Goal: Information Seeking & Learning: Learn about a topic

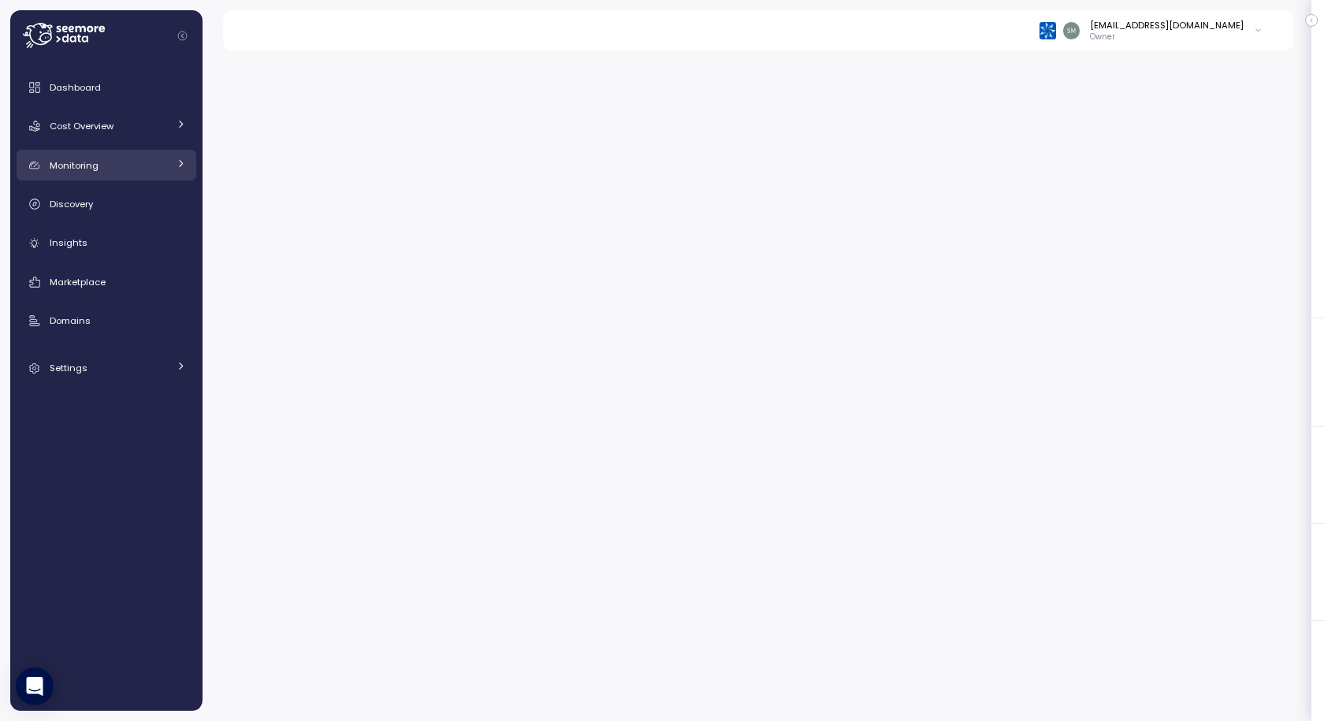
click at [73, 162] on span "Monitoring" at bounding box center [74, 165] width 49 height 13
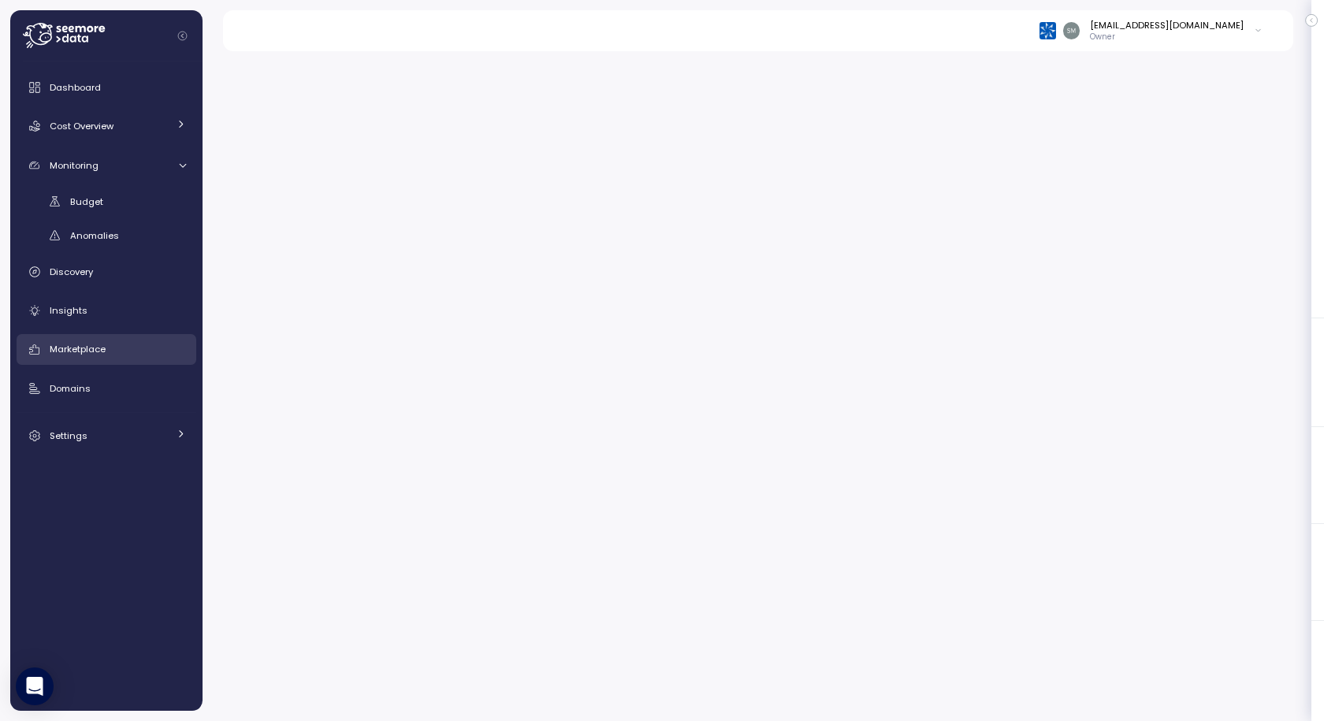
click at [67, 345] on span "Marketplace" at bounding box center [78, 349] width 56 height 13
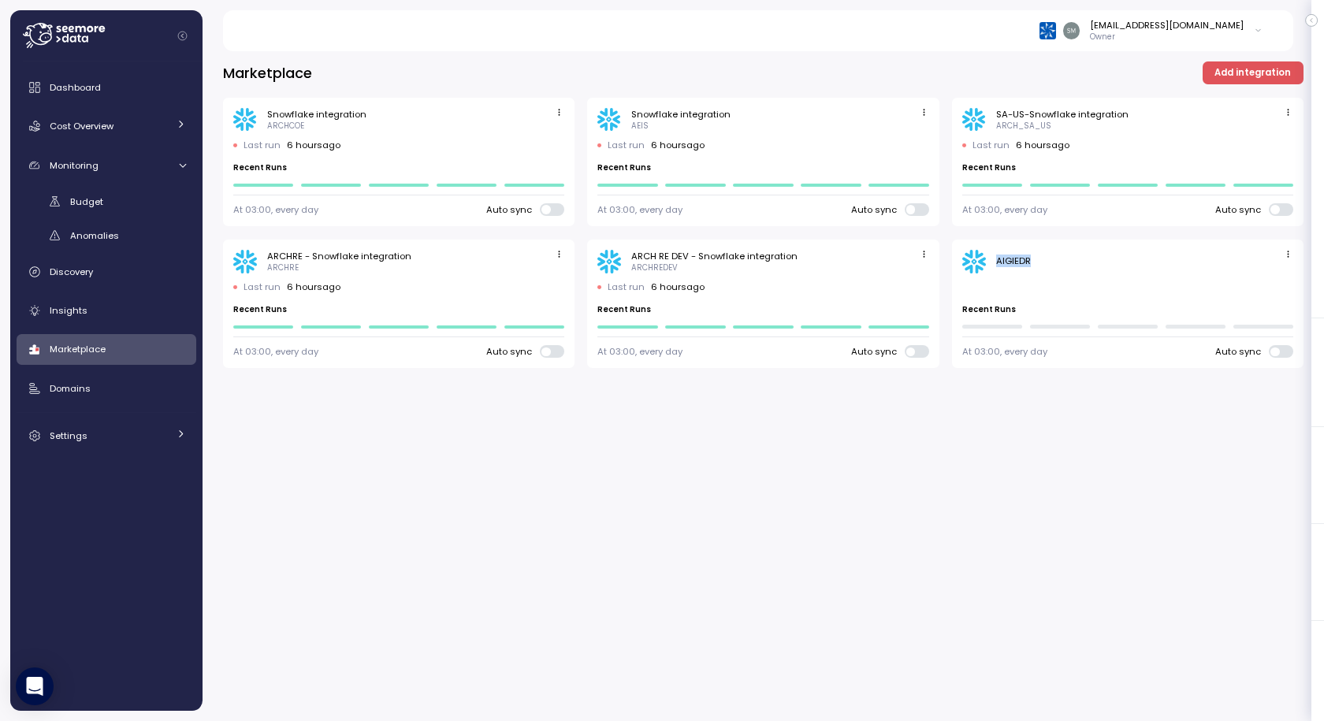
drag, startPoint x: 995, startPoint y: 260, endPoint x: 1066, endPoint y: 260, distance: 70.9
click at [1066, 260] on div "AIGIEDR" at bounding box center [1127, 262] width 331 height 24
click at [92, 123] on span "Cost Overview" at bounding box center [82, 126] width 64 height 13
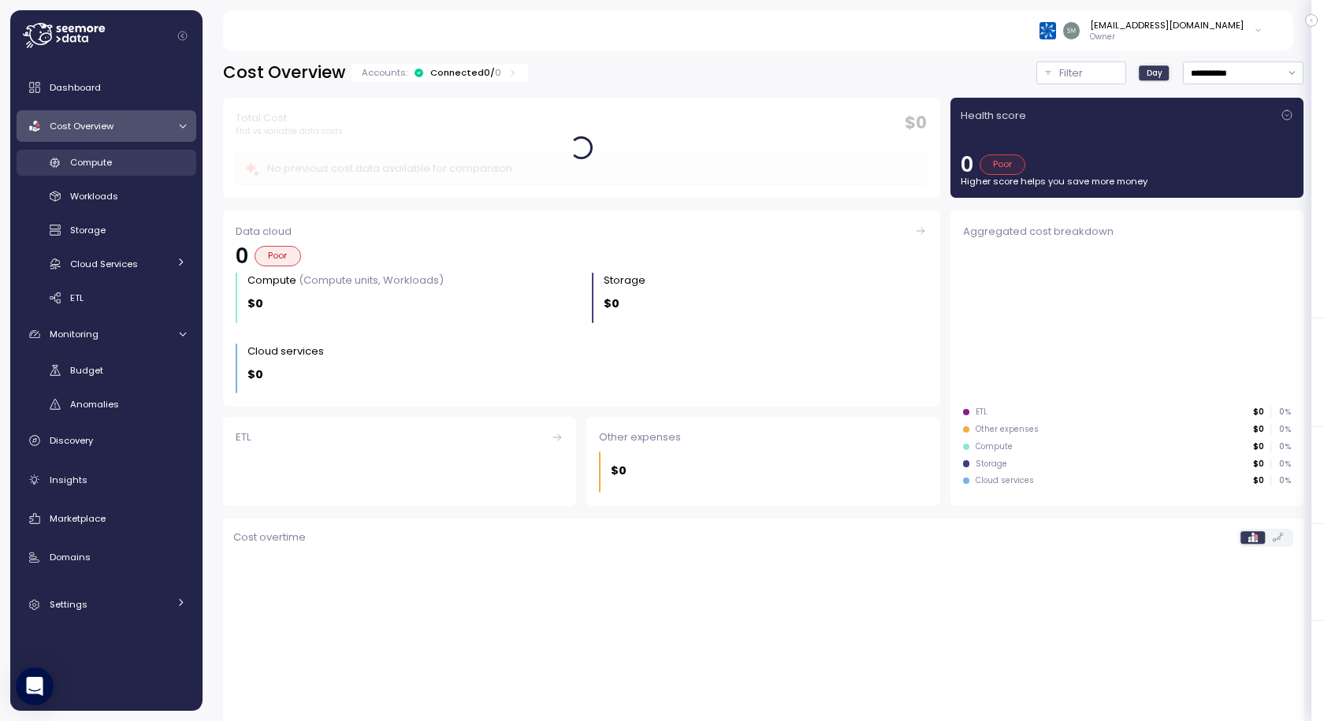
click at [96, 162] on span "Compute" at bounding box center [91, 162] width 42 height 13
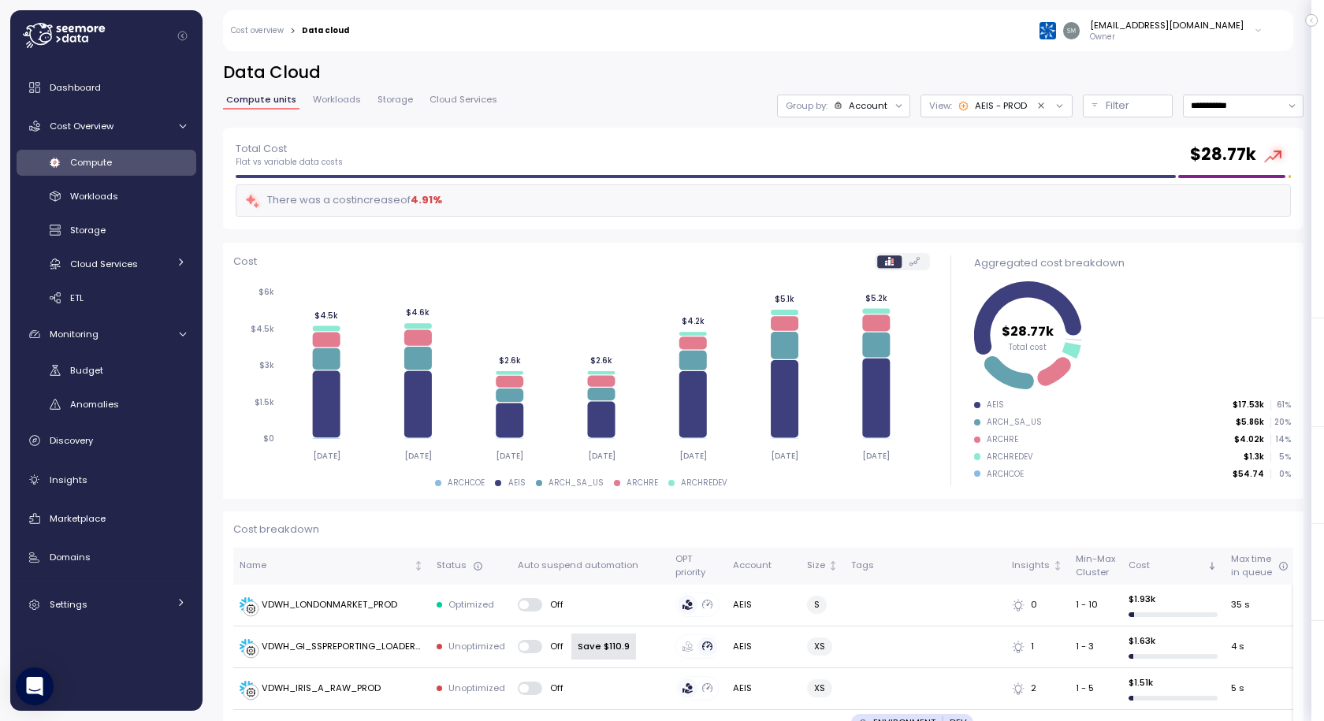
click at [1312, 20] on icon "button" at bounding box center [1312, 21] width 2 height 4
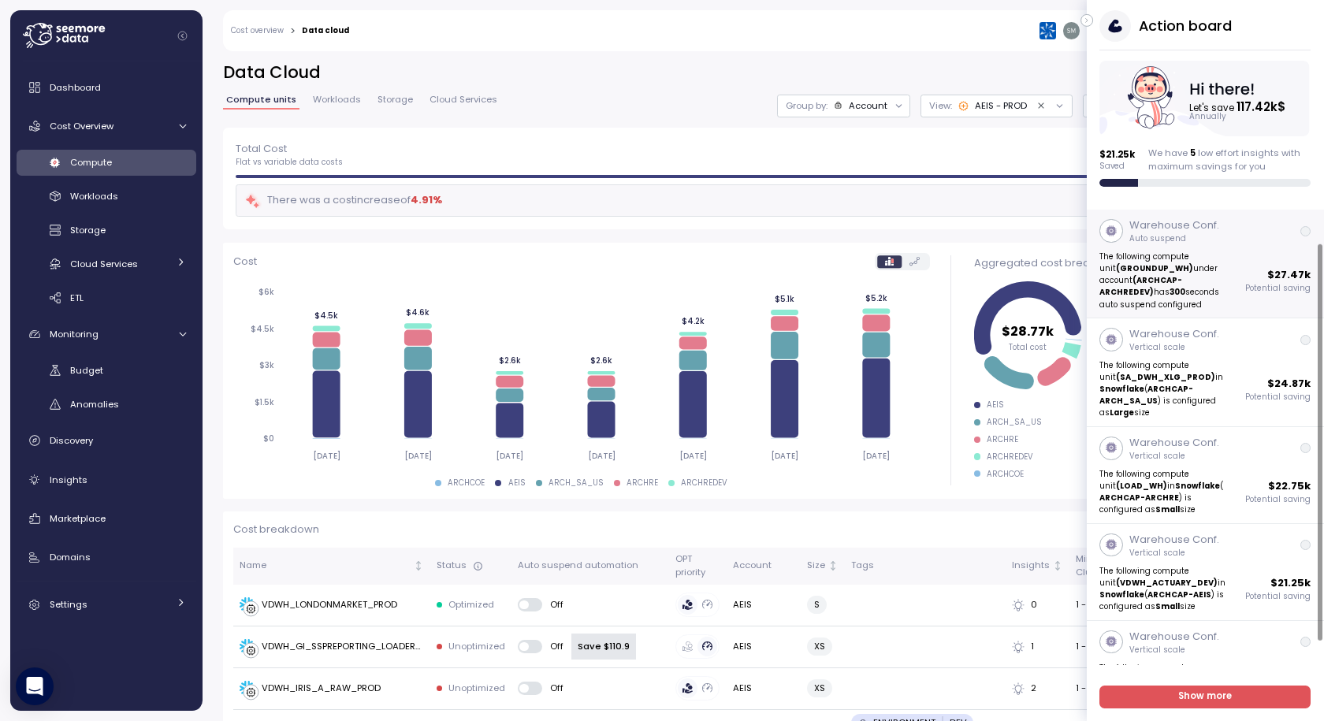
scroll to position [65, 0]
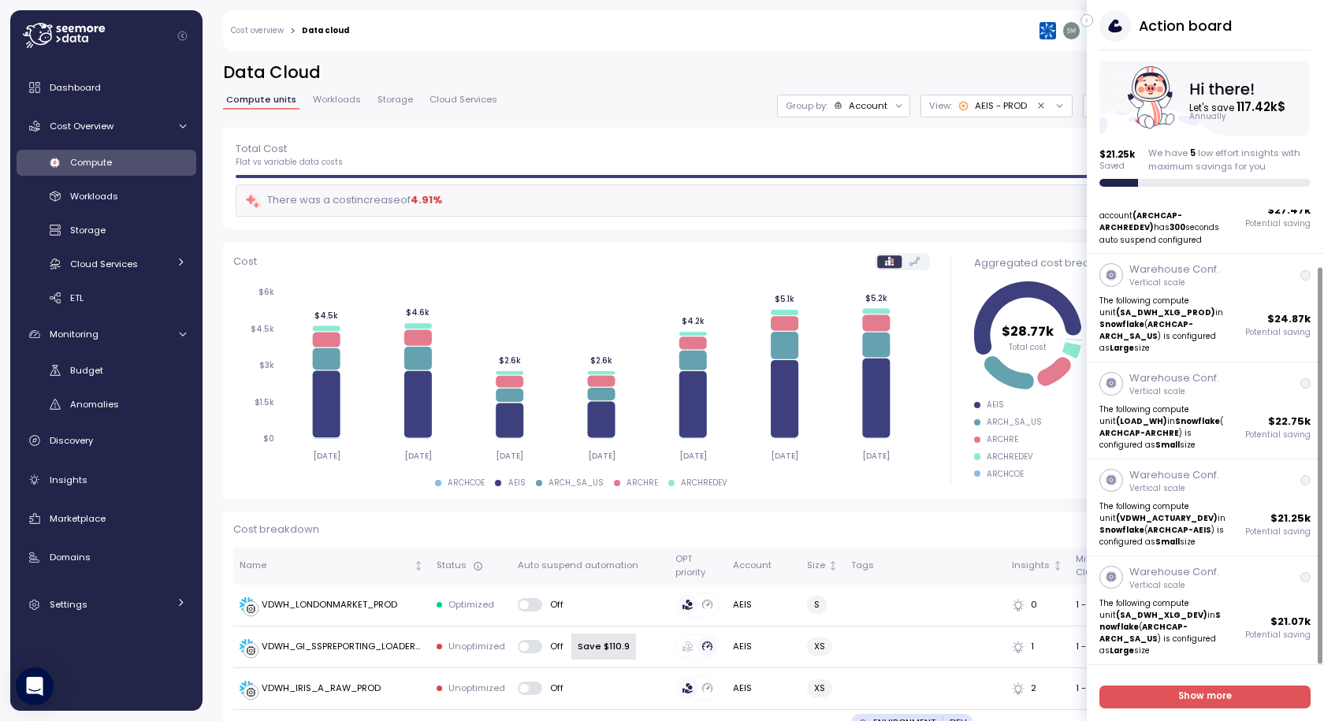
click at [1203, 703] on span "Show more" at bounding box center [1206, 697] width 54 height 21
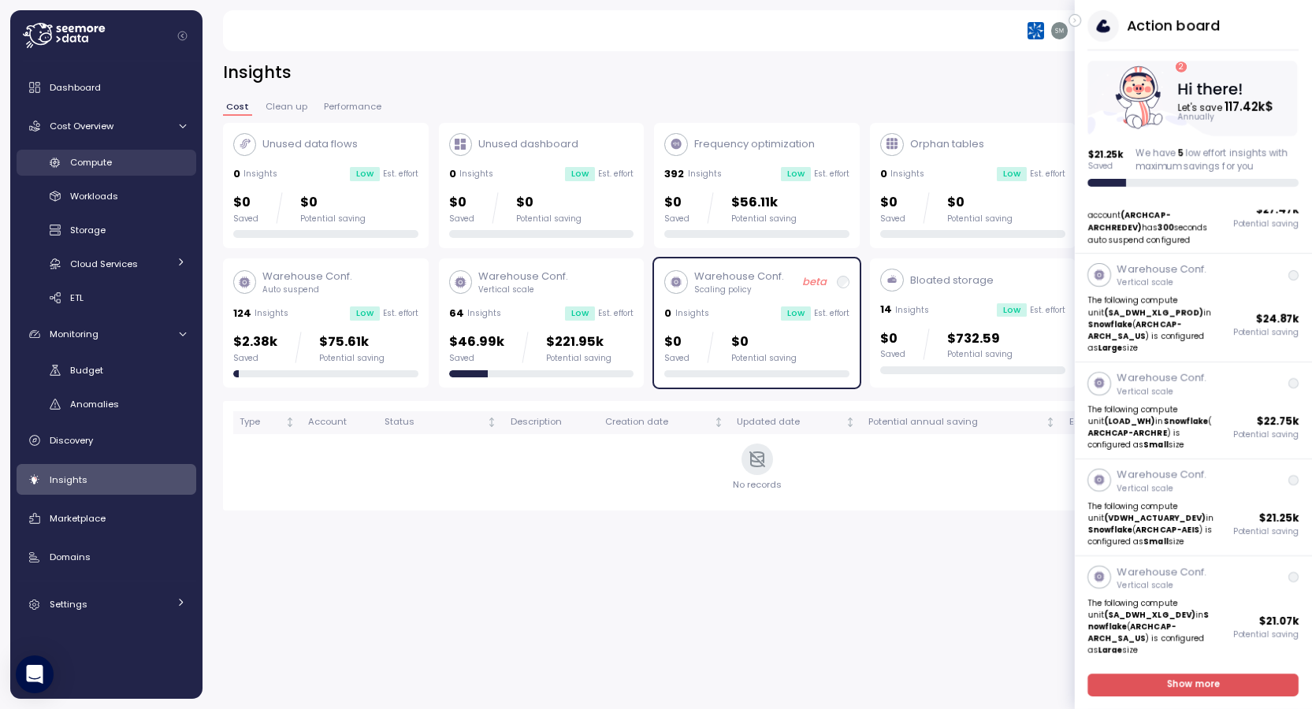
click at [87, 166] on span "Compute" at bounding box center [91, 162] width 42 height 13
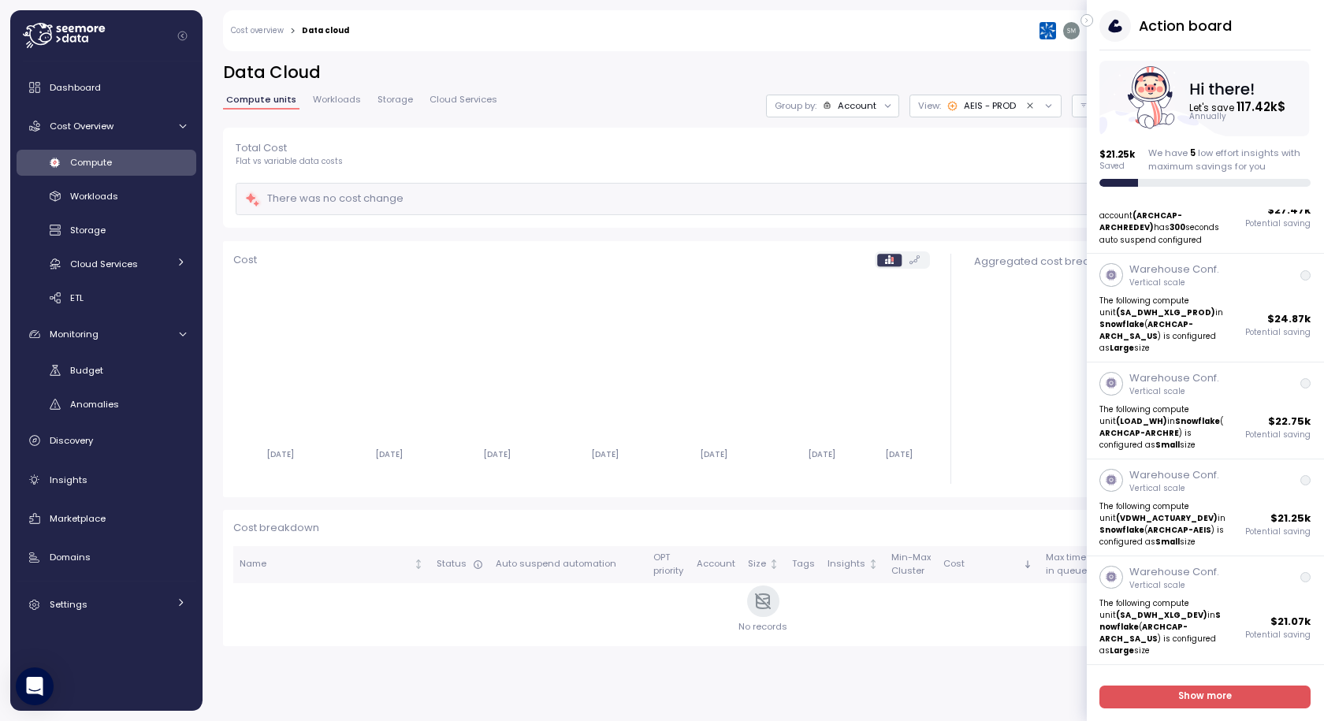
click at [344, 95] on span "Workloads" at bounding box center [337, 99] width 48 height 9
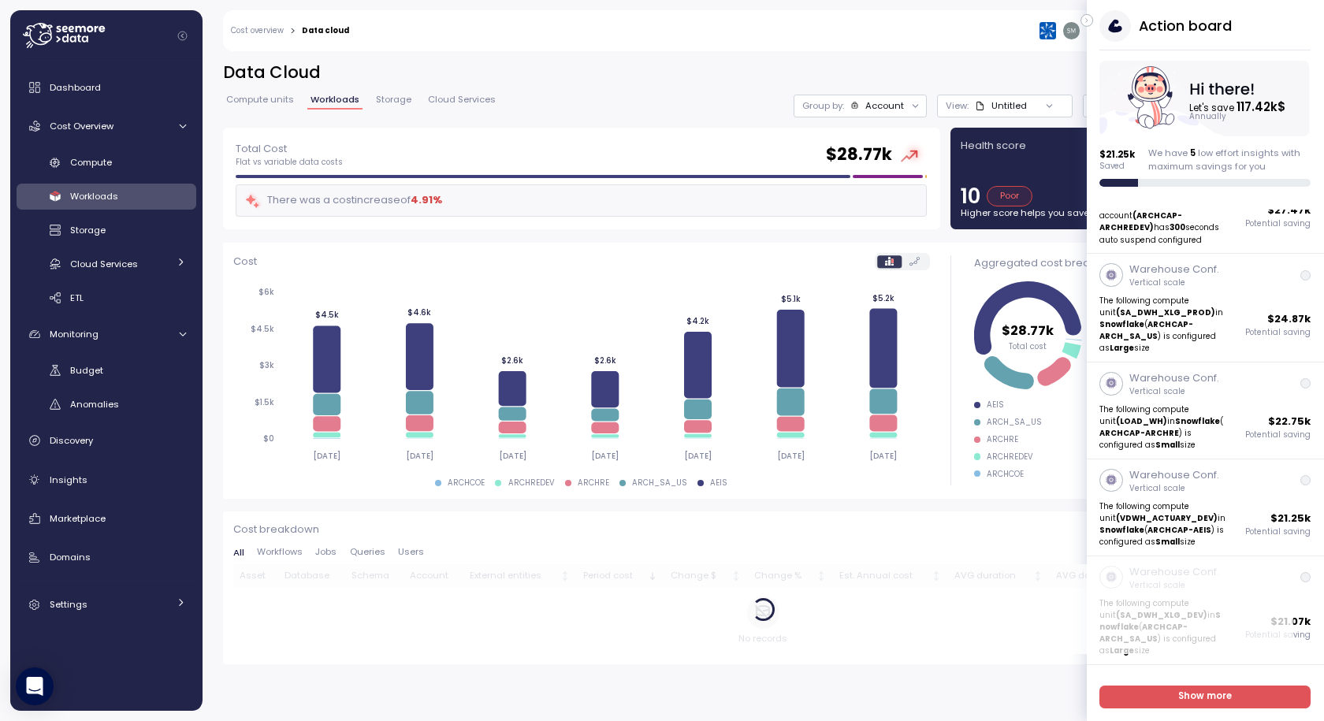
click at [1085, 20] on icon "button" at bounding box center [1087, 20] width 7 height 19
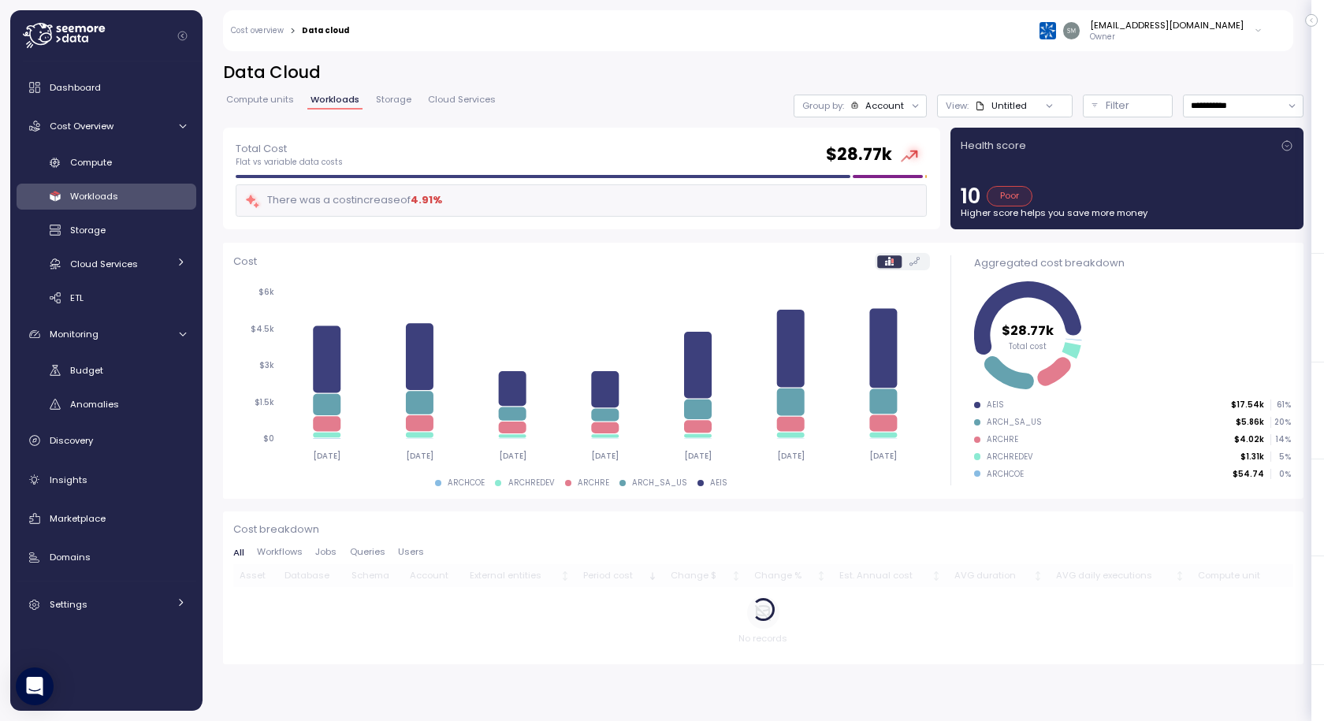
click at [393, 95] on span "Storage" at bounding box center [393, 99] width 35 height 9
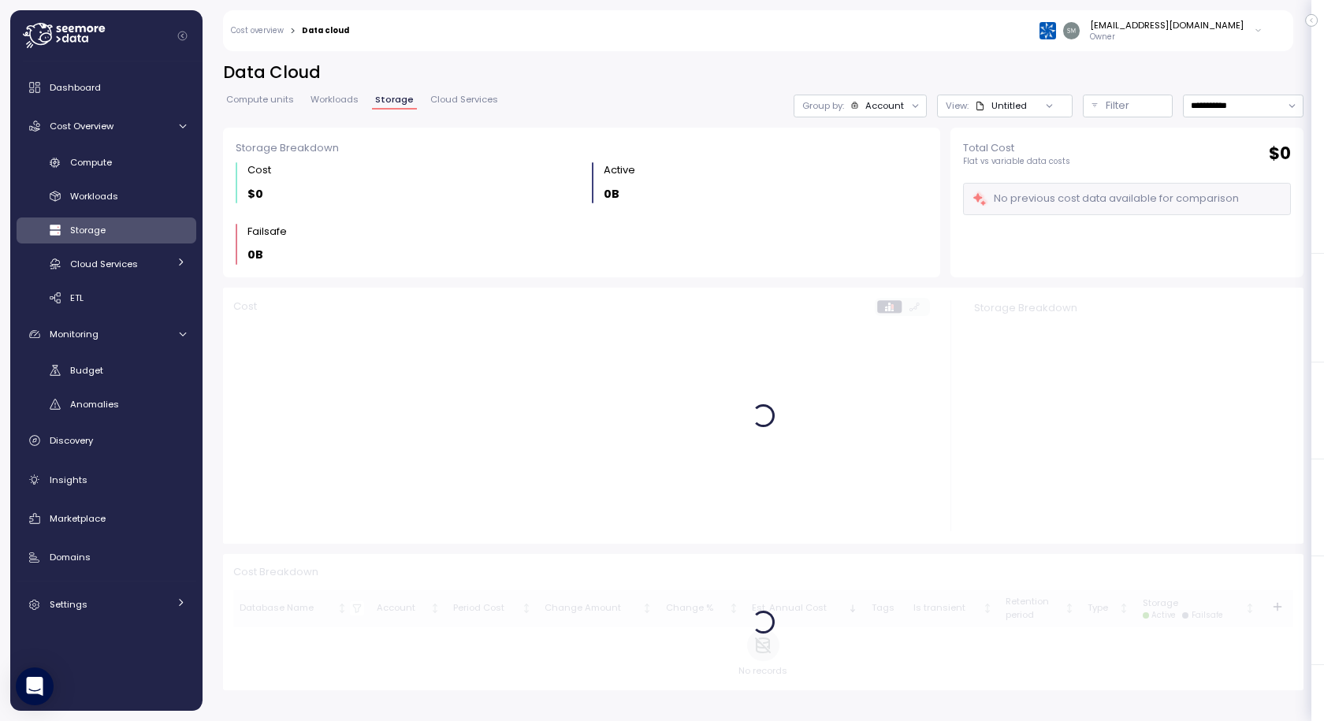
click at [439, 99] on span "Cloud Services" at bounding box center [464, 99] width 68 height 9
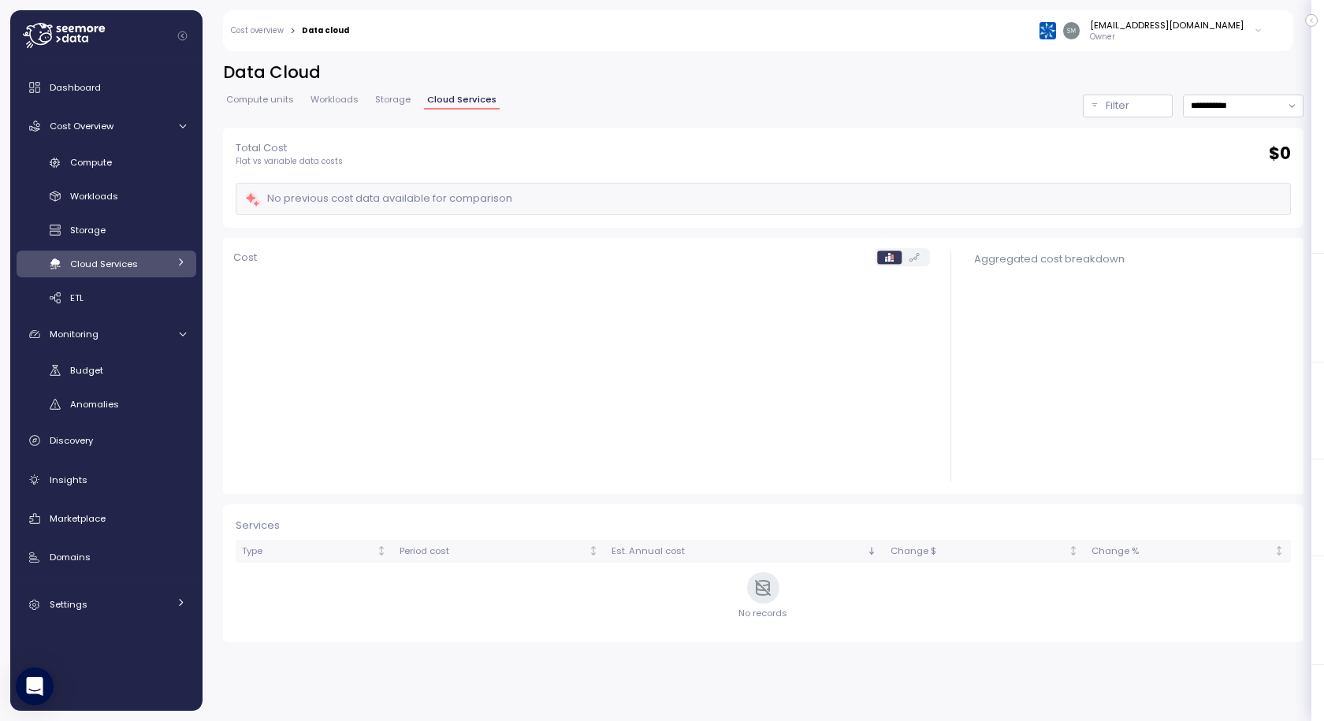
click at [259, 104] on span "Compute units" at bounding box center [260, 99] width 68 height 9
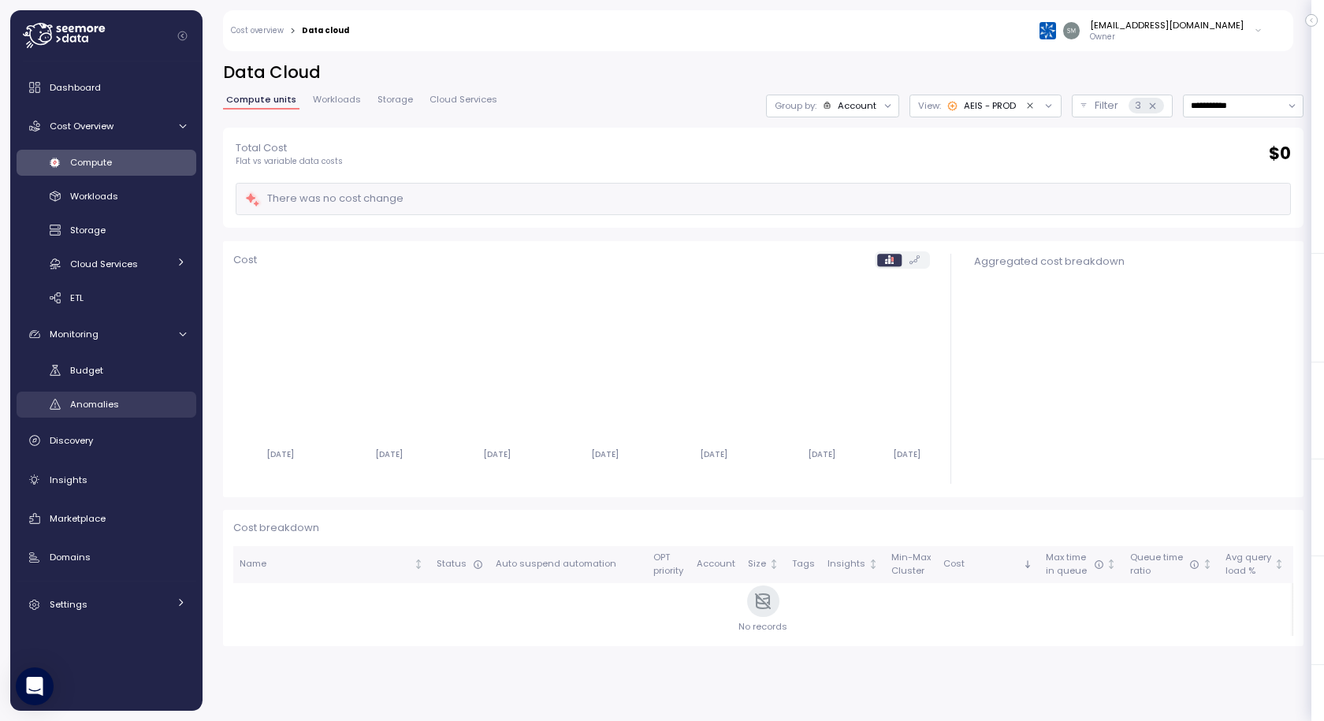
click at [99, 405] on span "Anomalies" at bounding box center [94, 404] width 49 height 13
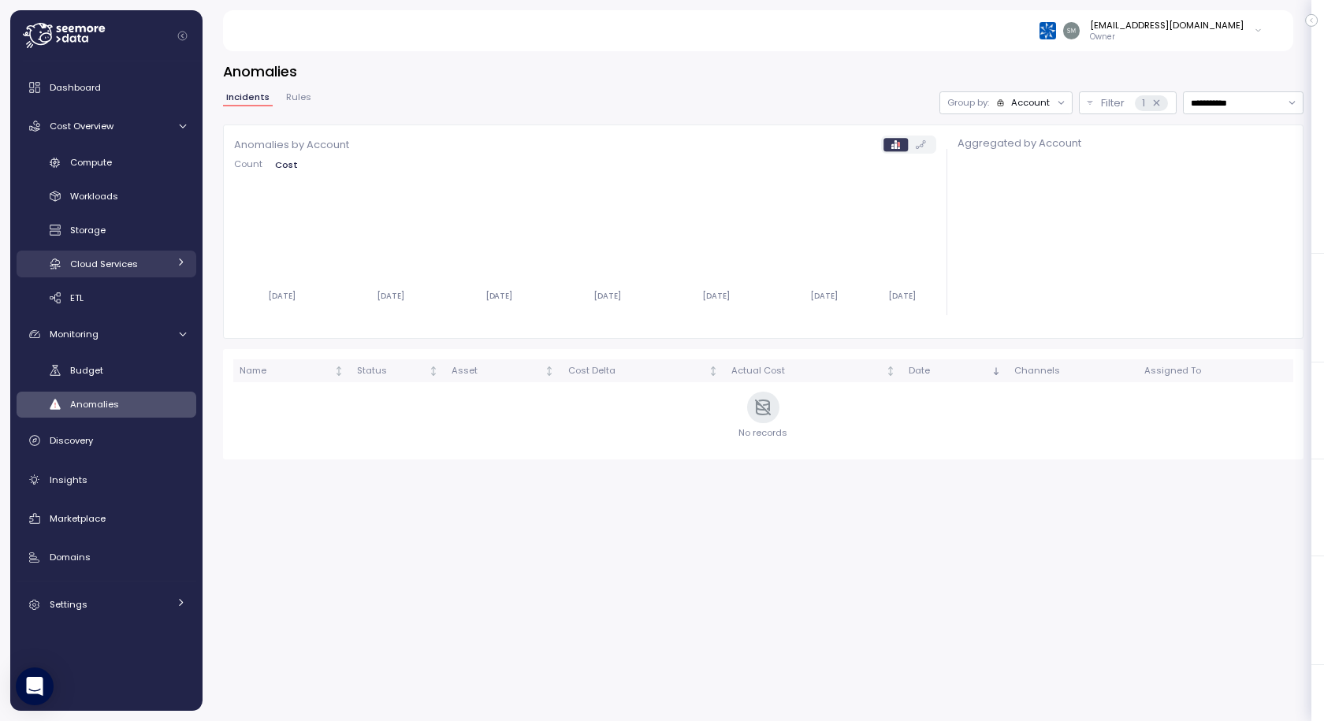
click at [111, 266] on span "Cloud Services" at bounding box center [104, 264] width 68 height 13
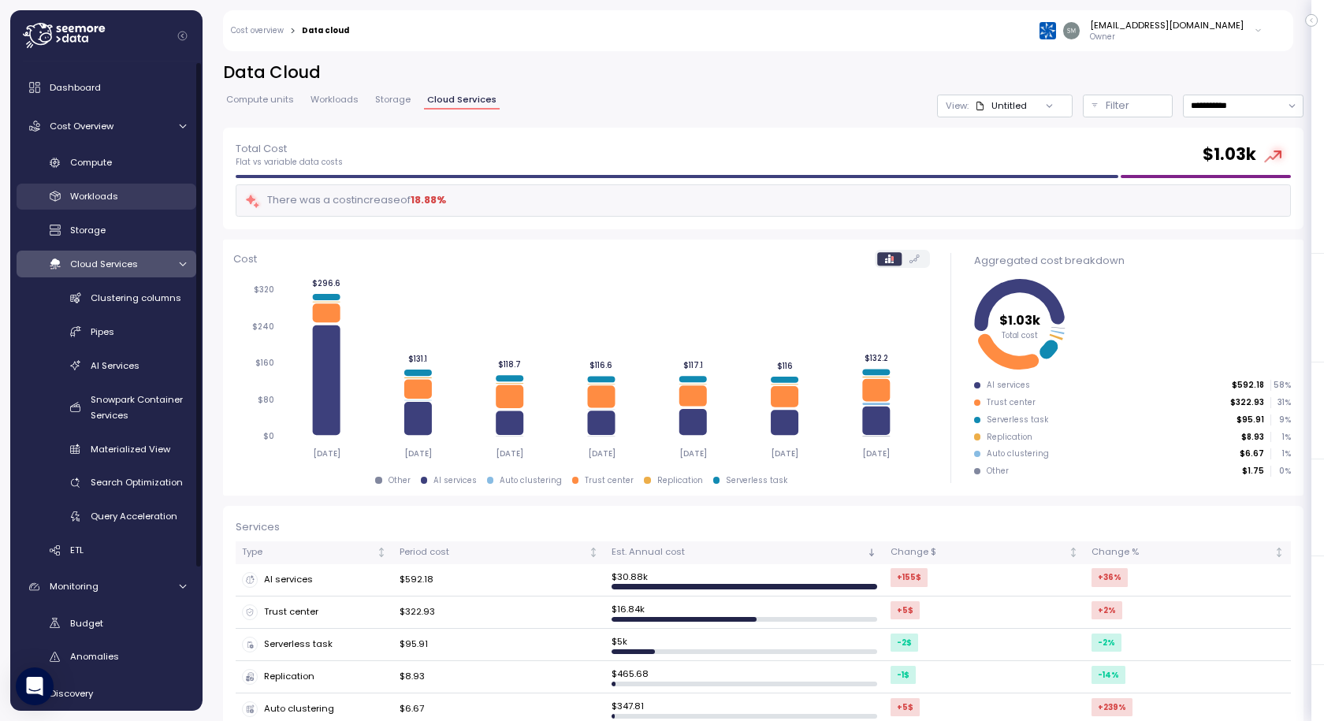
click at [87, 191] on span "Workloads" at bounding box center [94, 196] width 48 height 13
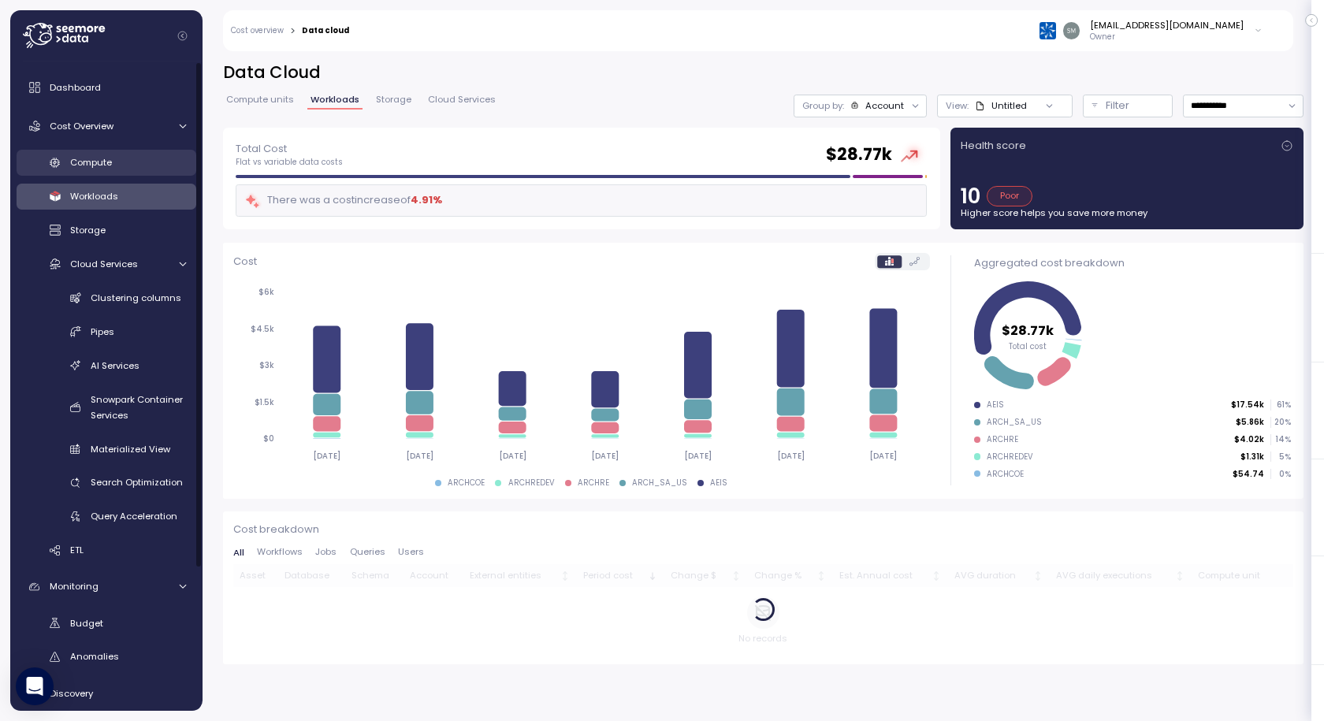
click at [98, 158] on span "Compute" at bounding box center [91, 162] width 42 height 13
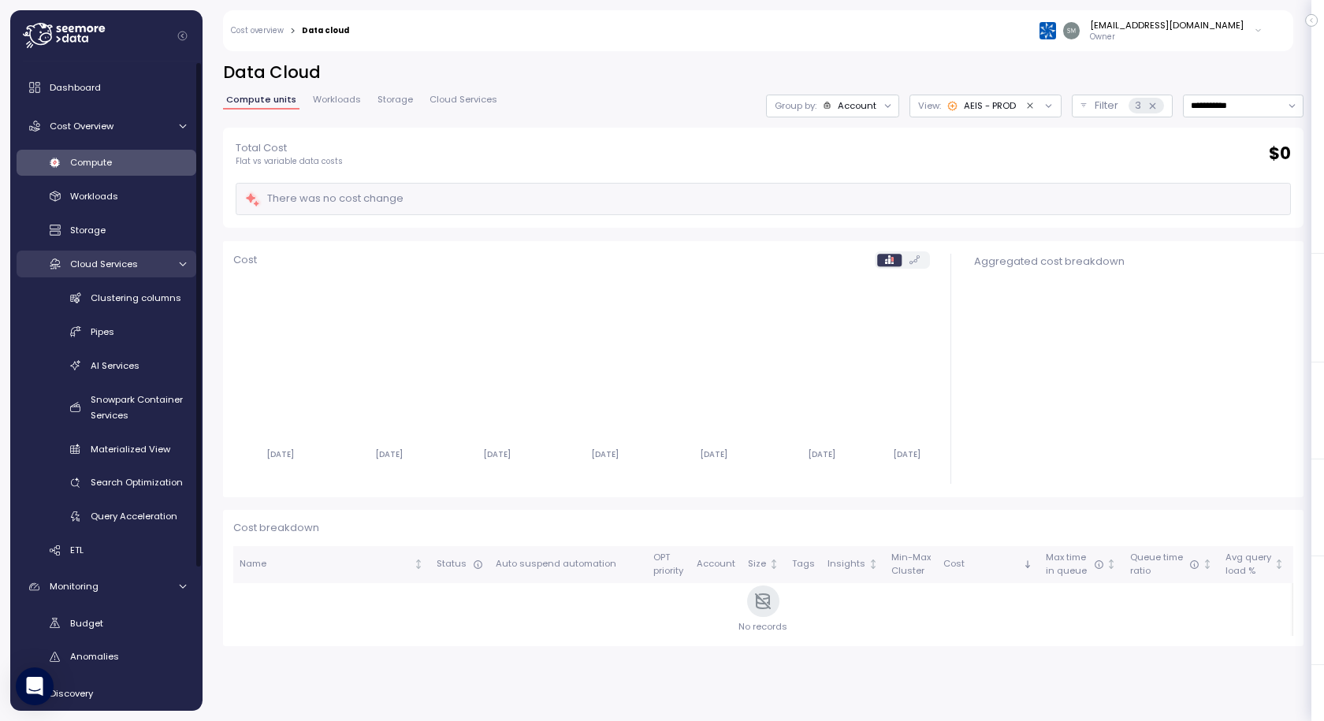
click at [180, 266] on icon at bounding box center [182, 264] width 10 height 10
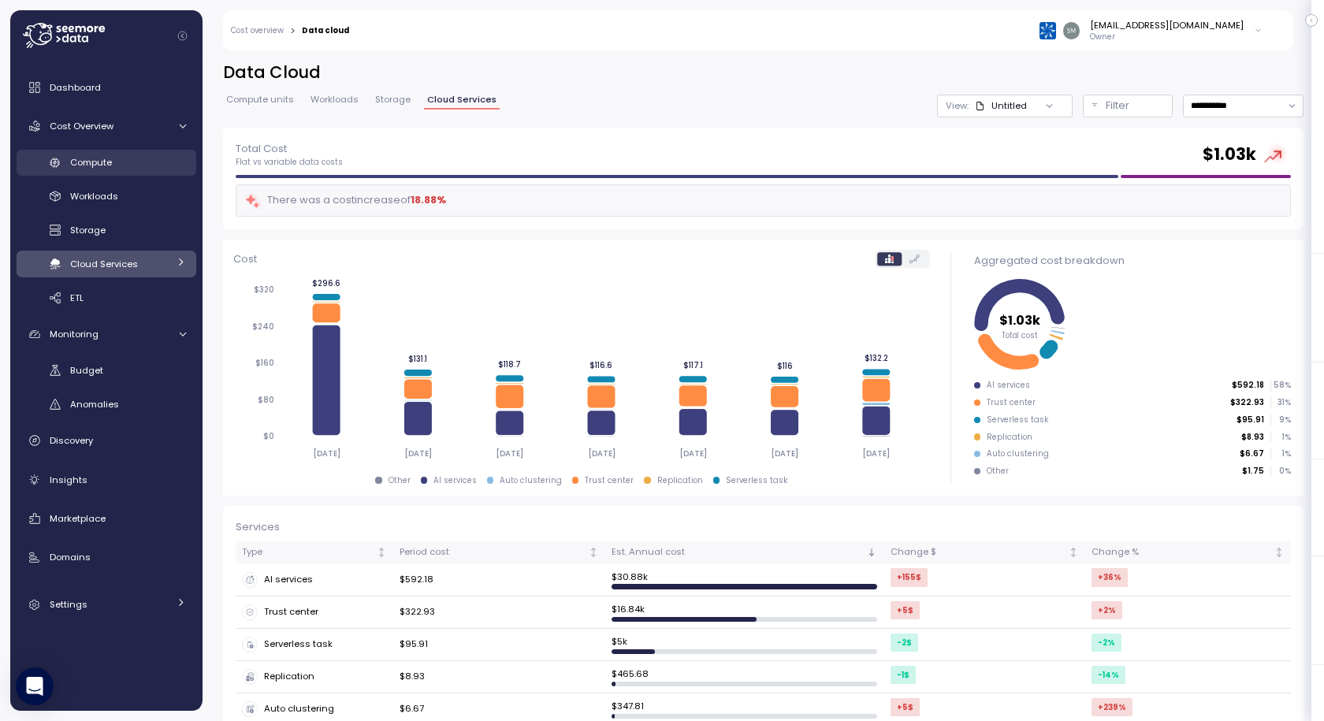
click at [89, 156] on span "Compute" at bounding box center [91, 162] width 42 height 13
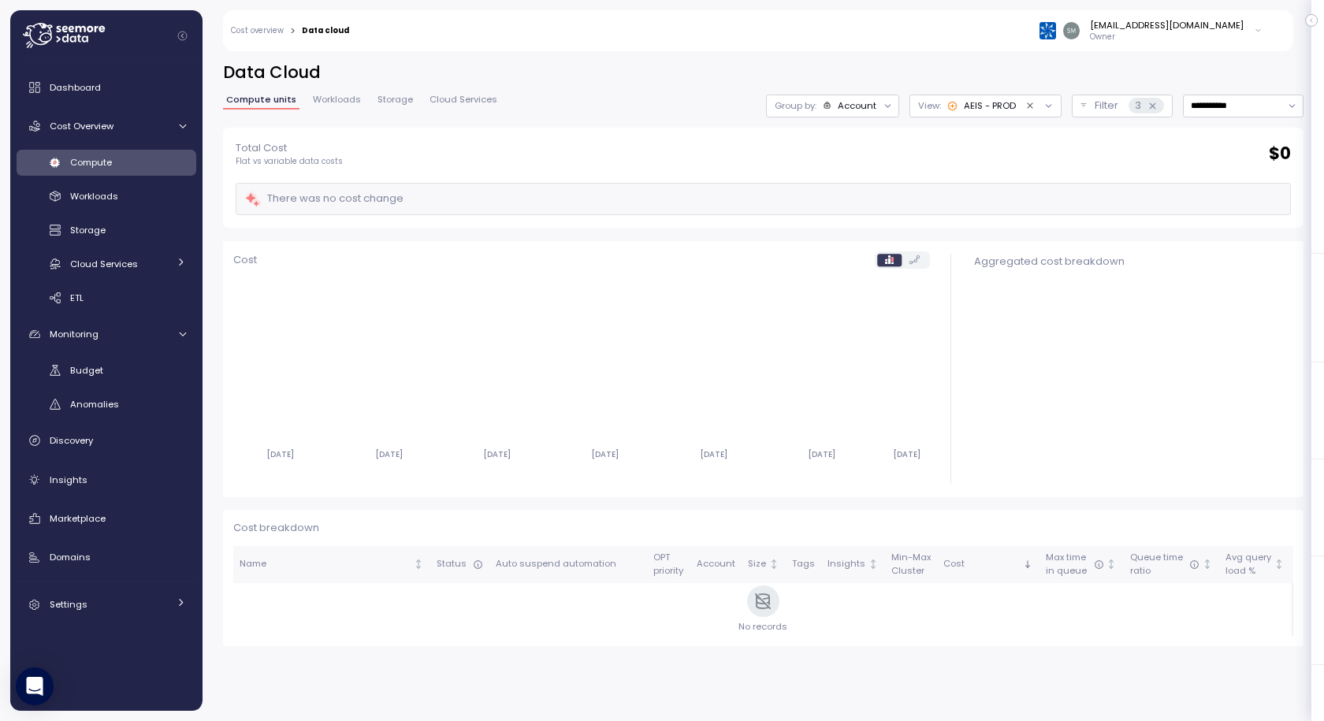
click at [84, 70] on div "Dashboard Cost Overview Compute Workloads Storage Cloud Services Clustering col…" at bounding box center [106, 385] width 192 height 649
click at [84, 88] on span "Dashboard" at bounding box center [75, 87] width 51 height 13
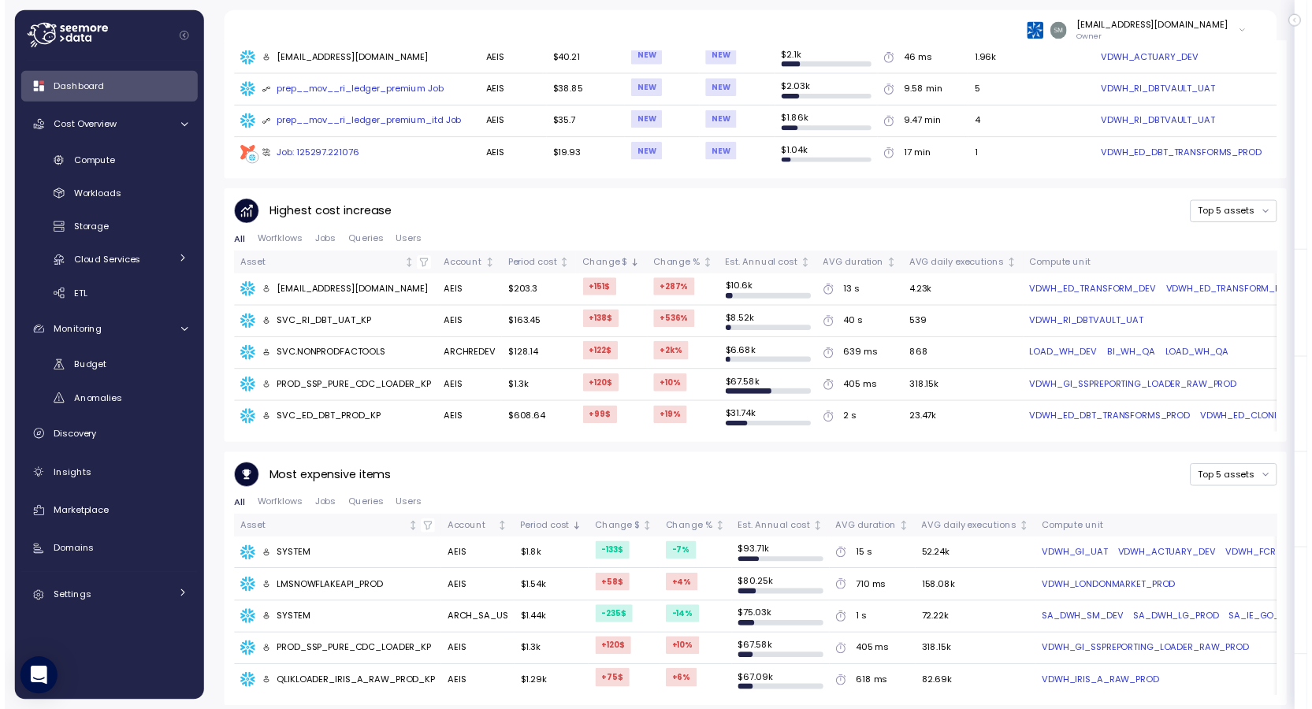
scroll to position [875, 0]
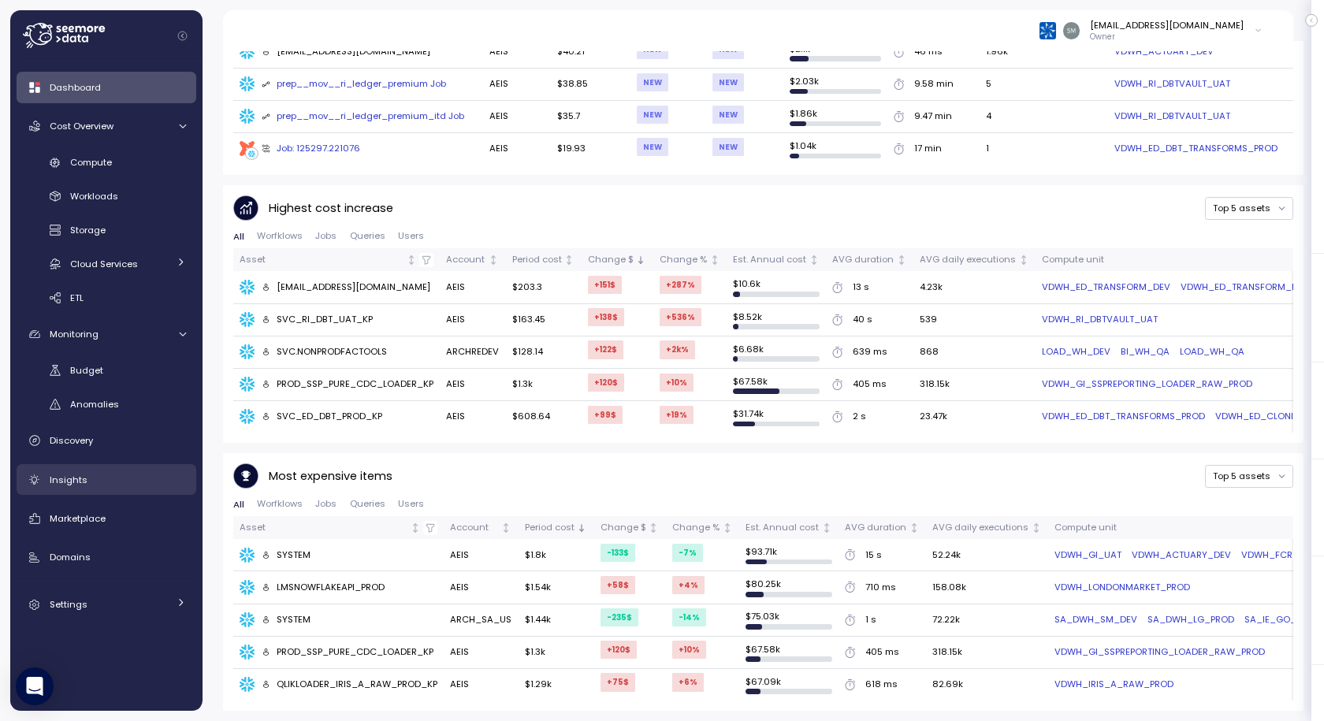
click at [73, 474] on span "Insights" at bounding box center [69, 480] width 38 height 13
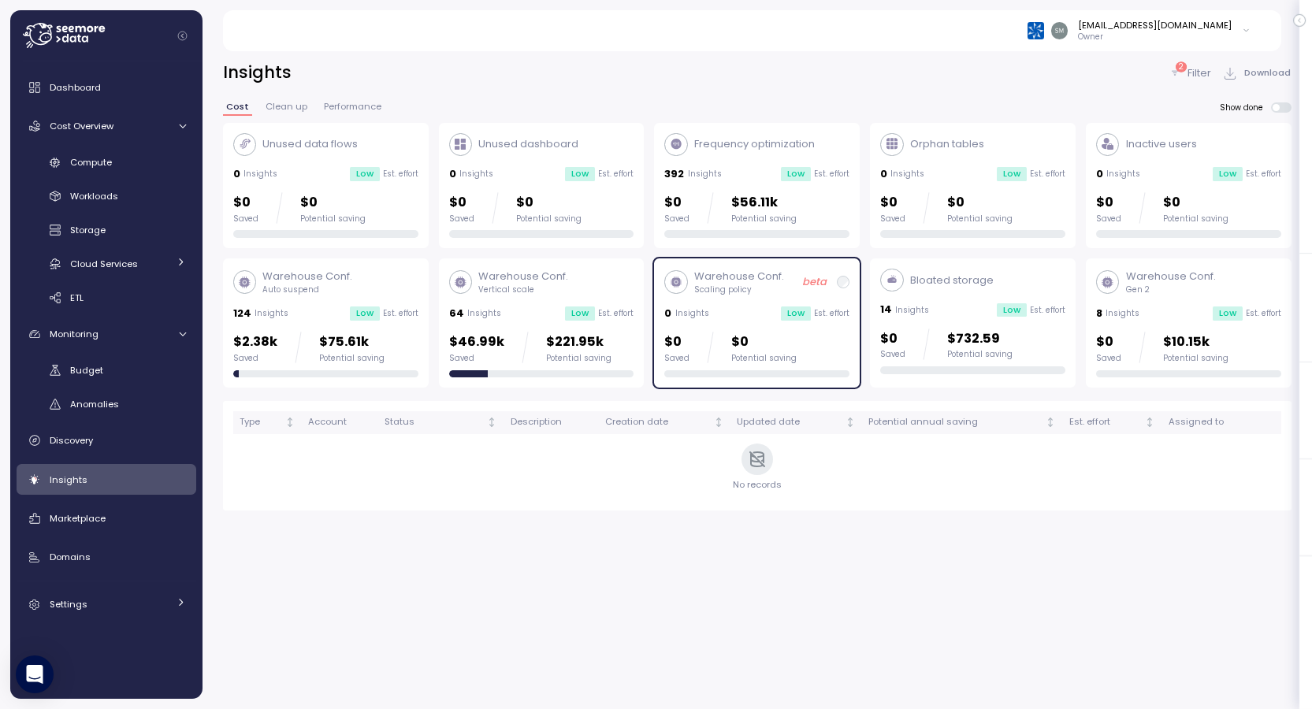
click at [1179, 300] on div "Warehouse Conf. Gen 2 8 Insights Low Est. effort $0 Saved $10.15k Potential sav…" at bounding box center [1188, 323] width 185 height 109
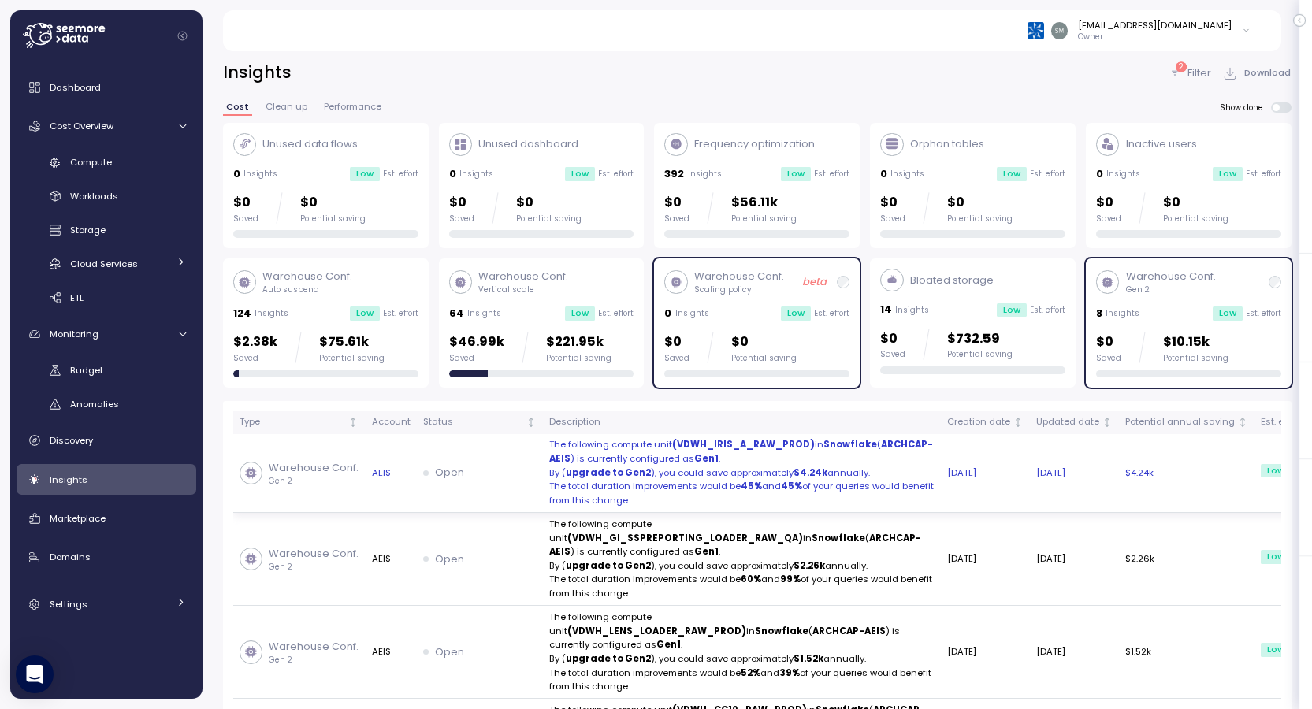
click at [642, 480] on p "By ( upgrade to Gen2 ), you could save approximately $4.24k annually." at bounding box center [741, 474] width 385 height 14
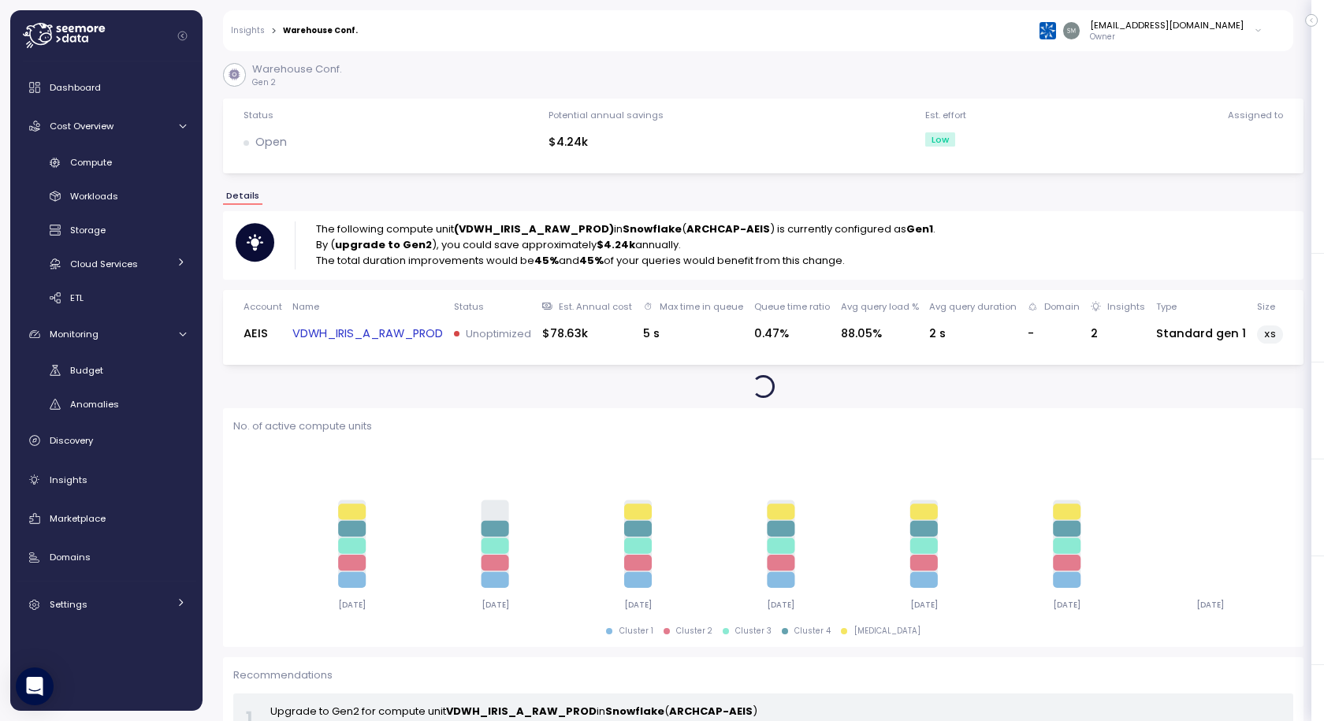
drag, startPoint x: 538, startPoint y: 264, endPoint x: 884, endPoint y: 265, distance: 346.0
click at [884, 265] on p "The total duration improvements would be 45% and 45% of your queries would bene…" at bounding box center [626, 261] width 620 height 16
click at [900, 263] on p "The total duration improvements would be 45% and 45% of your queries would bene…" at bounding box center [626, 261] width 620 height 16
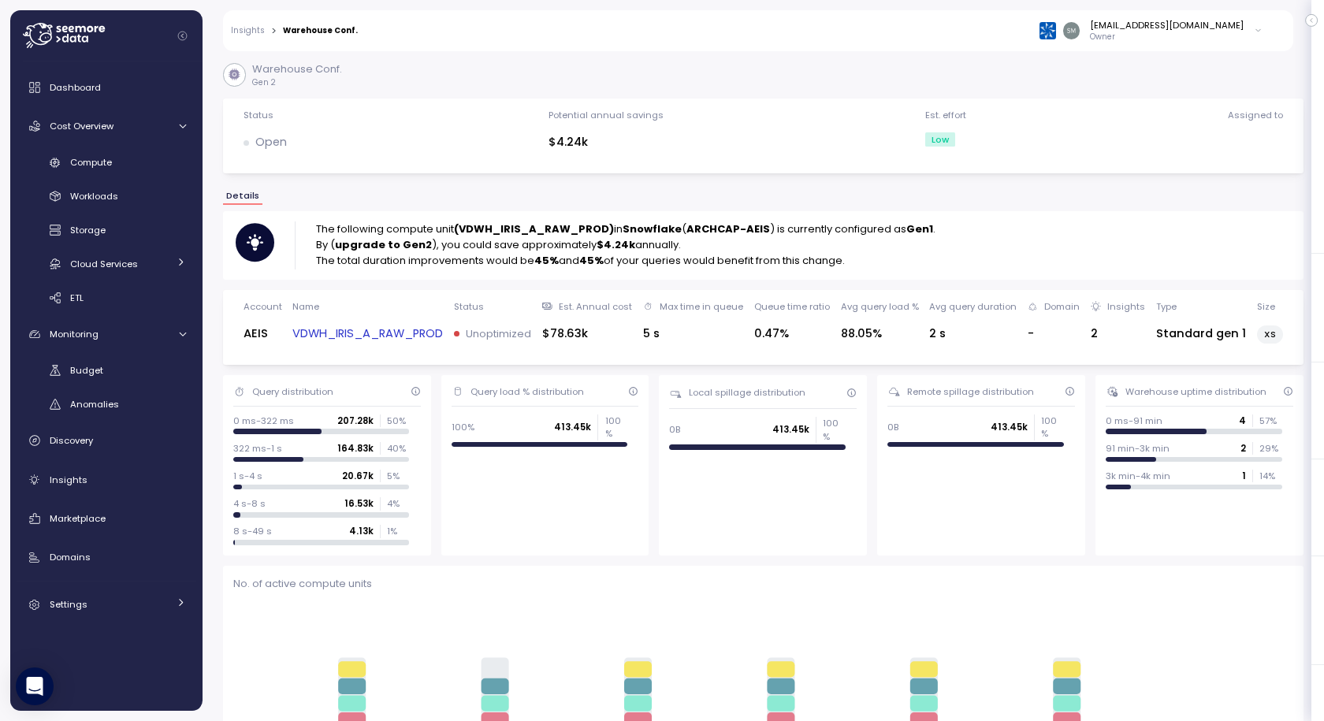
drag, startPoint x: 866, startPoint y: 262, endPoint x: 308, endPoint y: 226, distance: 559.2
click at [308, 226] on div "The following compute unit (VDWH_IRIS_A_RAW_PROD) in Snowflake ( ARCHCAP-AEIS )…" at bounding box center [763, 244] width 1055 height 47
click at [697, 262] on p "The total duration improvements would be 45% and 45% of your queries would bene…" at bounding box center [626, 261] width 620 height 16
drag, startPoint x: 698, startPoint y: 246, endPoint x: 385, endPoint y: 239, distance: 313.0
click at [385, 239] on div "The following compute unit (VDWH_IRIS_A_RAW_PROD) in Snowflake ( ARCHCAP-AEIS )…" at bounding box center [626, 244] width 620 height 47
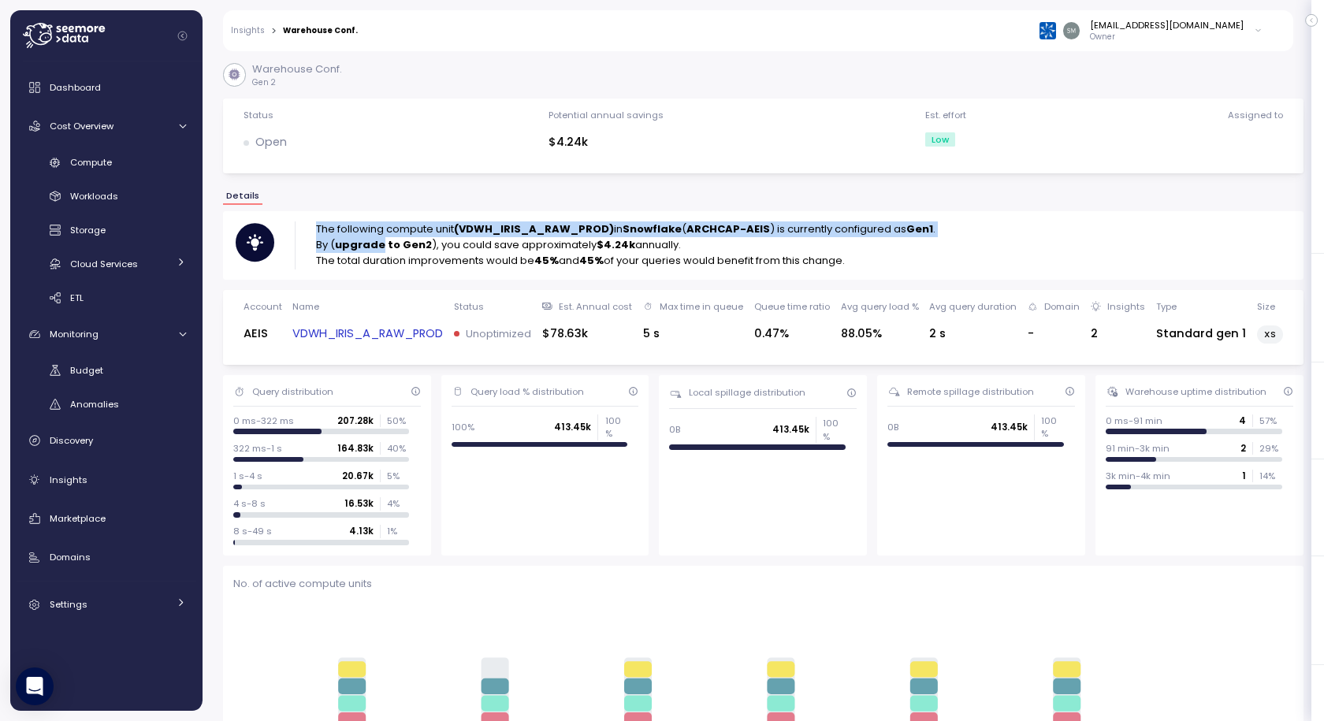
drag, startPoint x: 375, startPoint y: 236, endPoint x: 314, endPoint y: 236, distance: 60.7
click at [314, 236] on div "The following compute unit (VDWH_IRIS_A_RAW_PROD) in Snowflake ( ARCHCAP-AEIS )…" at bounding box center [763, 244] width 1055 height 47
click at [322, 229] on p "The following compute unit (VDWH_IRIS_A_RAW_PROD) in Snowflake ( ARCHCAP-AEIS )…" at bounding box center [626, 229] width 620 height 16
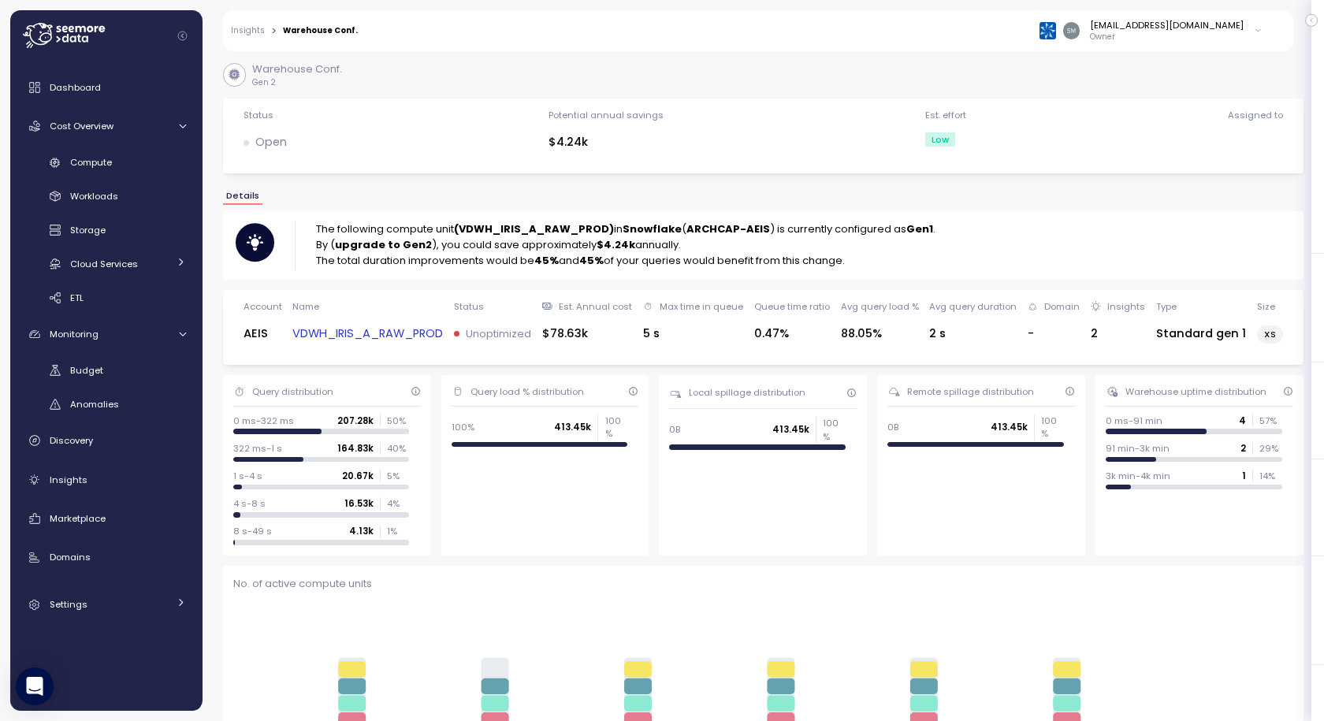
drag, startPoint x: 314, startPoint y: 230, endPoint x: 882, endPoint y: 262, distance: 568.4
click at [882, 262] on div "The following compute unit (VDWH_IRIS_A_RAW_PROD) in Snowflake ( ARCHCAP-AEIS )…" at bounding box center [763, 244] width 1055 height 47
click at [83, 85] on span "Dashboard" at bounding box center [75, 87] width 51 height 13
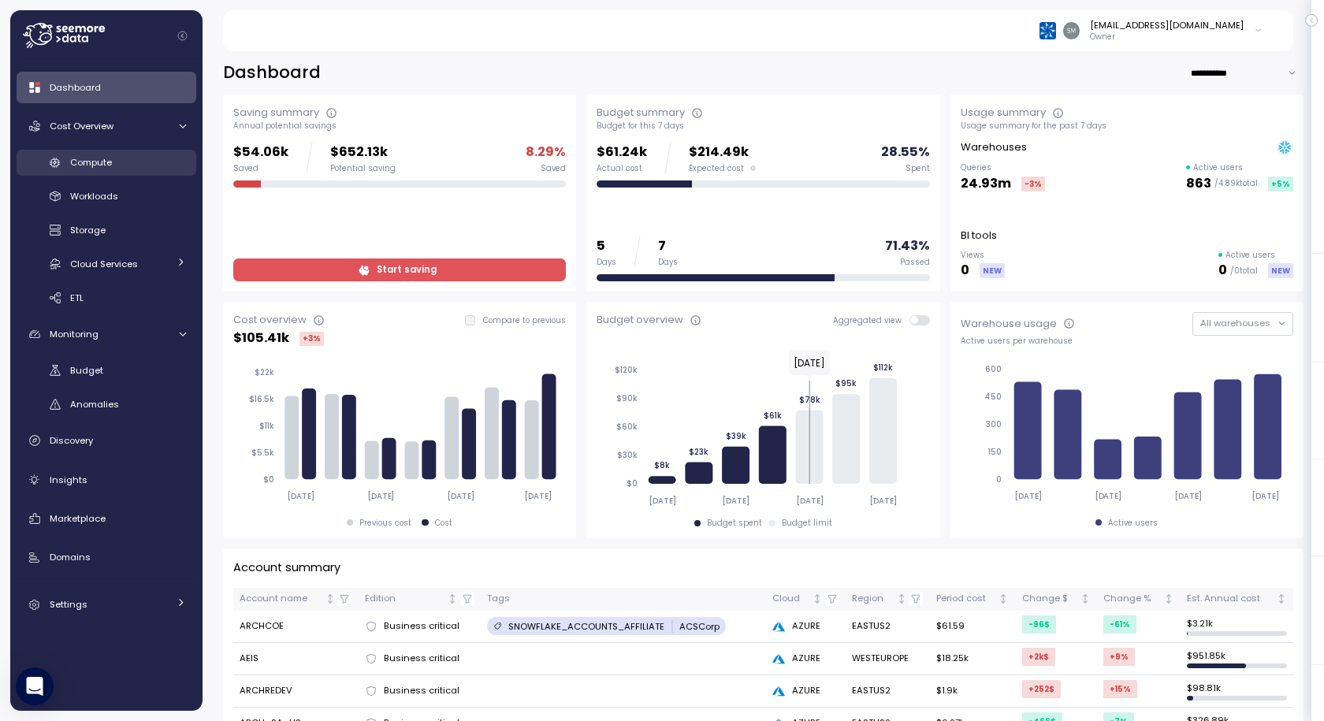
click at [112, 162] on span "Compute" at bounding box center [91, 162] width 42 height 13
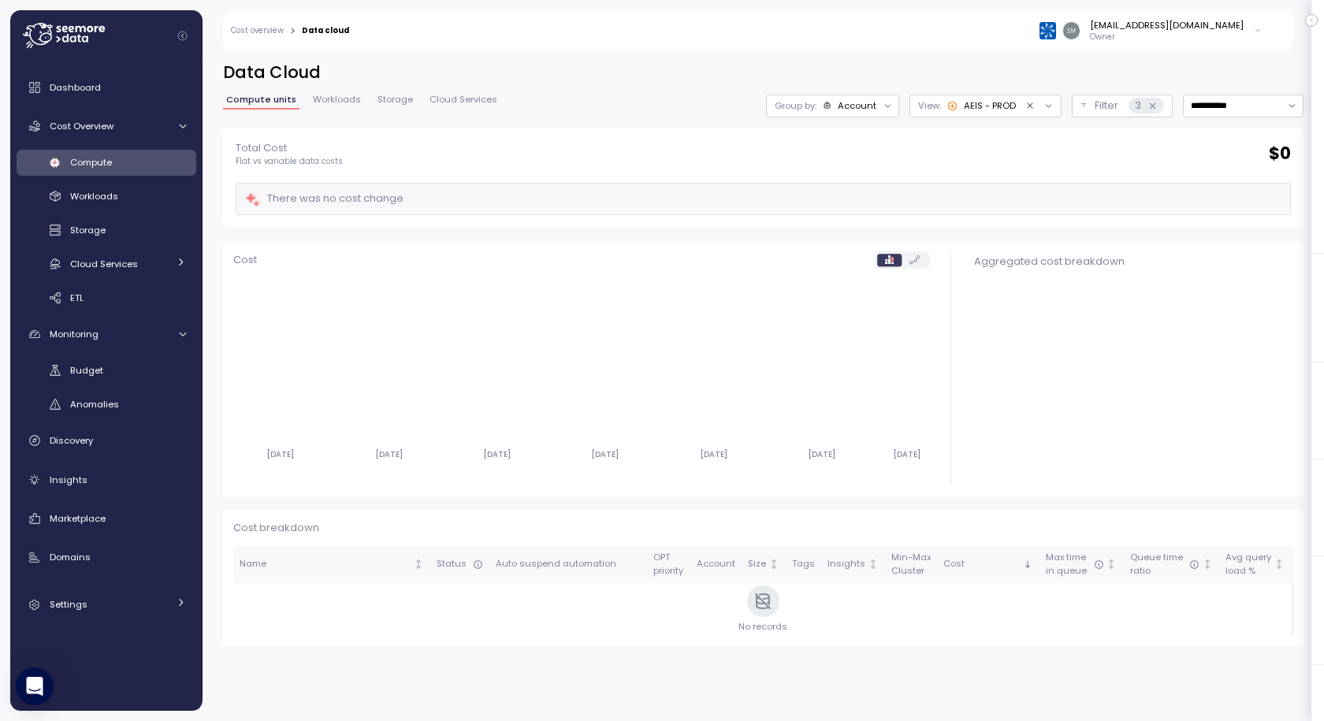
click at [962, 106] on div "AEIS - PROD" at bounding box center [981, 105] width 69 height 13
click at [668, 115] on div "**********" at bounding box center [763, 106] width 1081 height 23
click at [336, 98] on span "Workloads" at bounding box center [337, 99] width 48 height 9
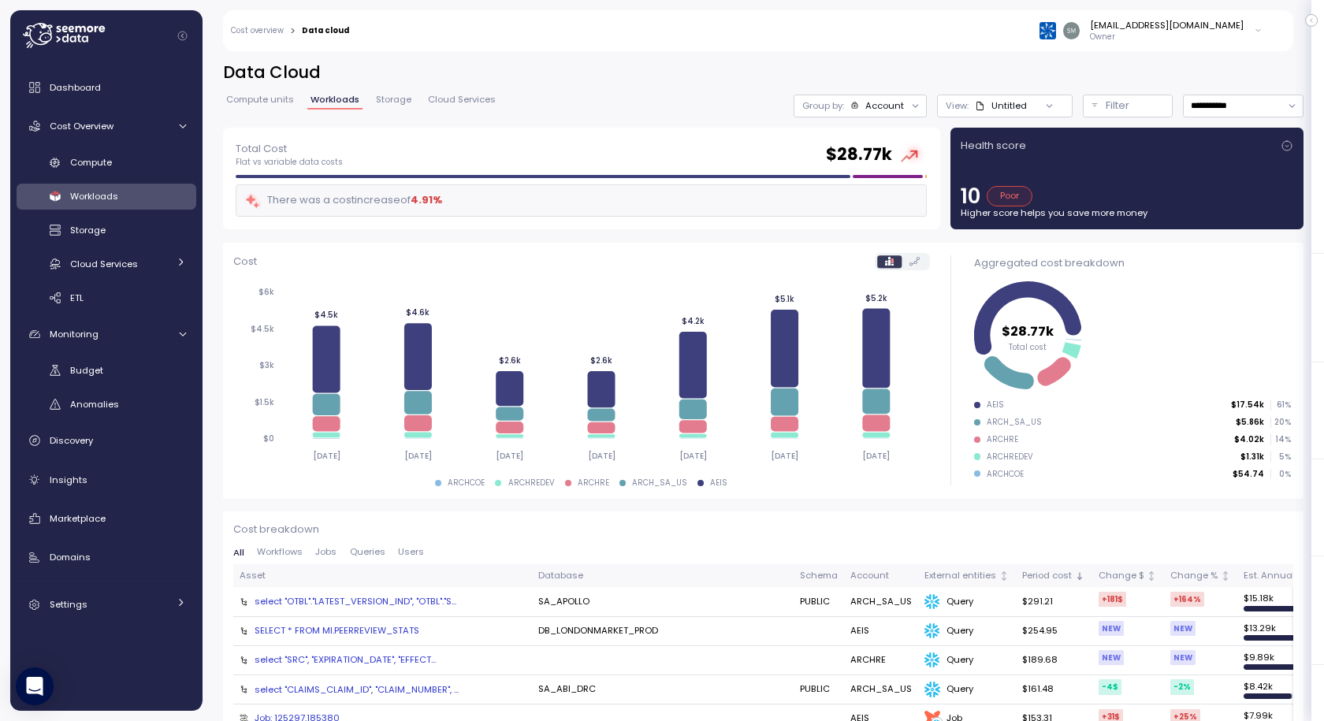
click at [385, 97] on span "Storage" at bounding box center [393, 99] width 35 height 9
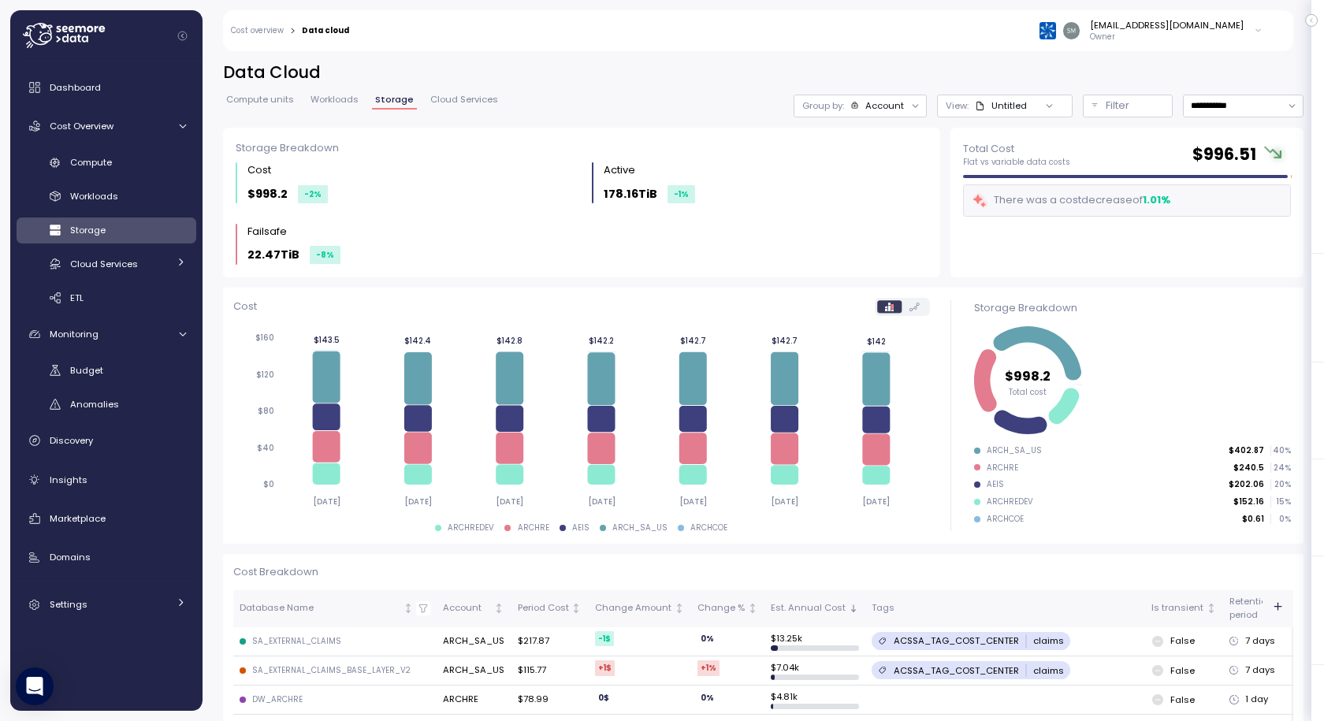
click at [262, 102] on span "Compute units" at bounding box center [260, 99] width 68 height 9
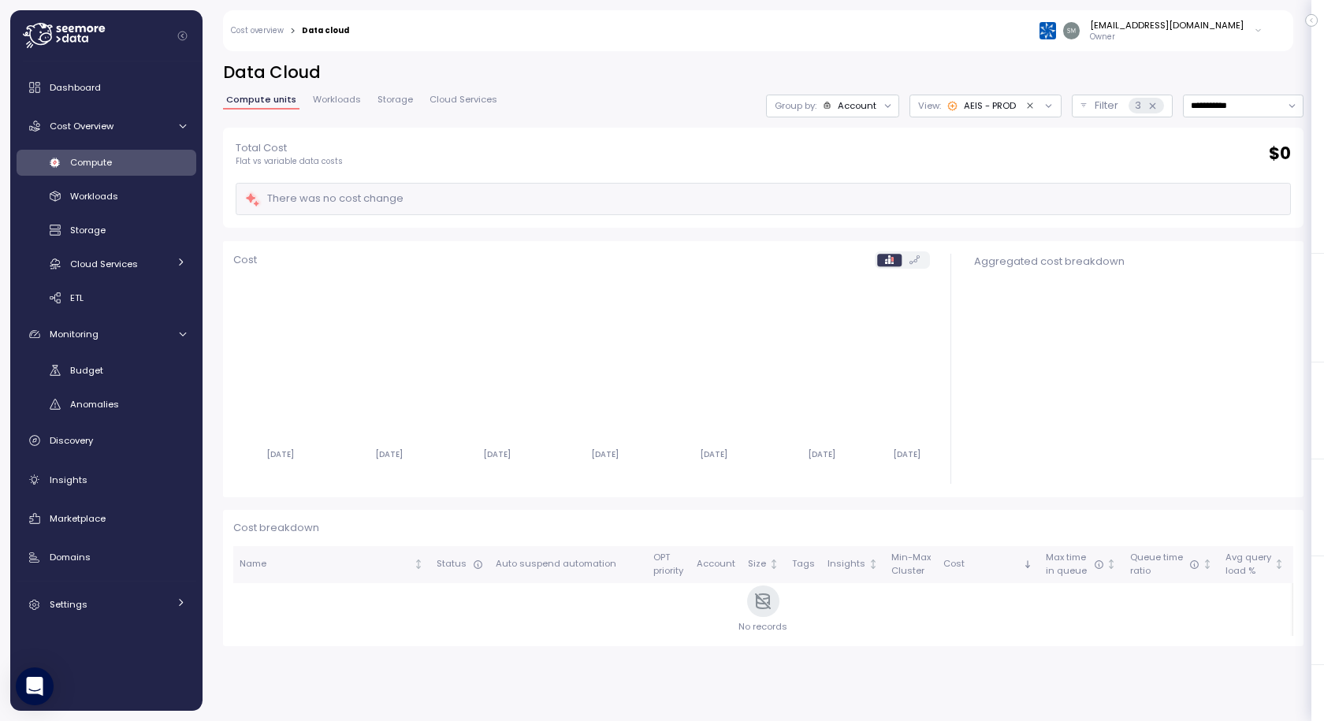
click at [327, 103] on span "Workloads" at bounding box center [337, 99] width 48 height 9
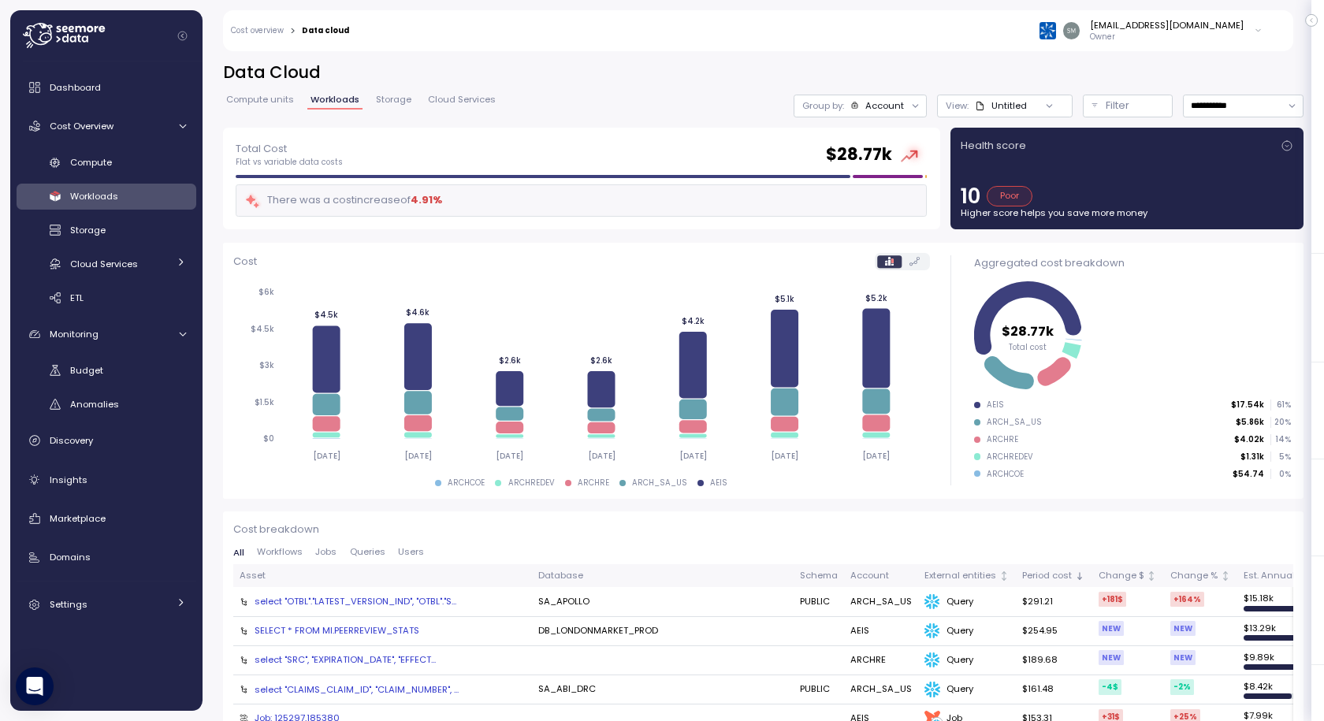
click at [976, 102] on div "Untitled" at bounding box center [1001, 105] width 52 height 13
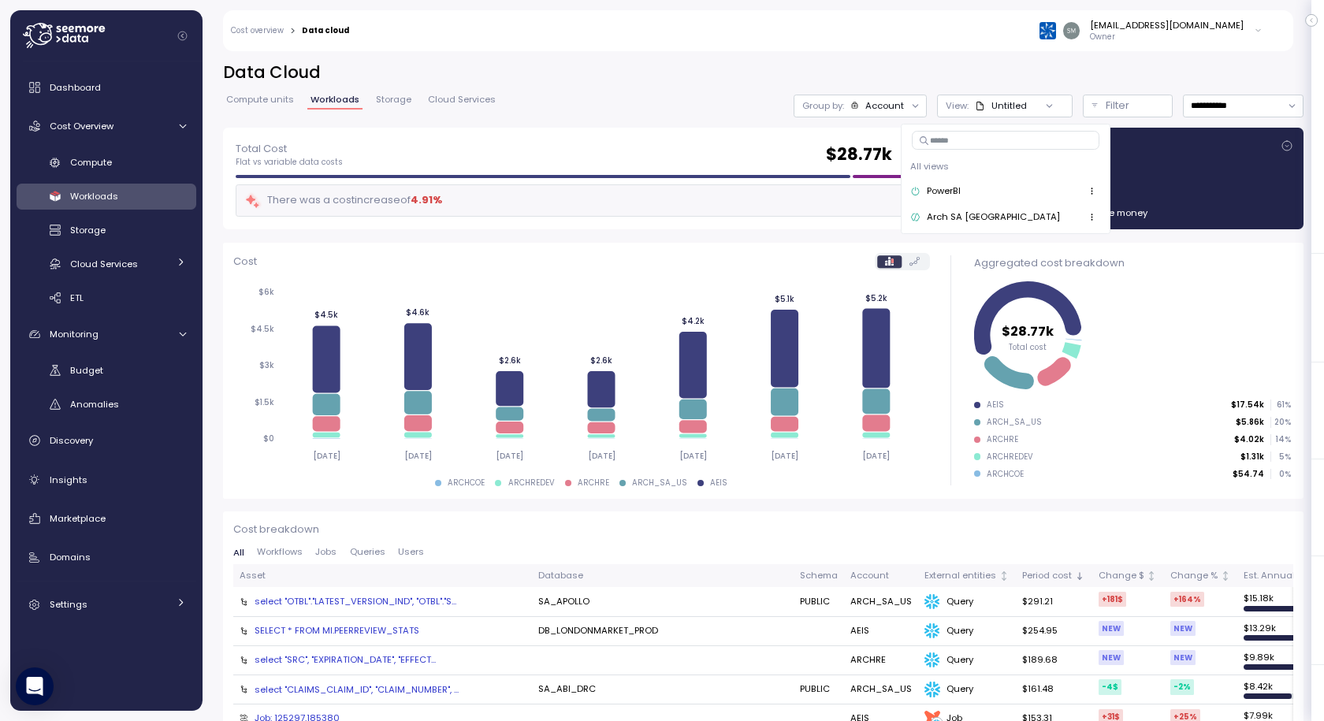
click at [578, 115] on div "**********" at bounding box center [763, 106] width 1081 height 23
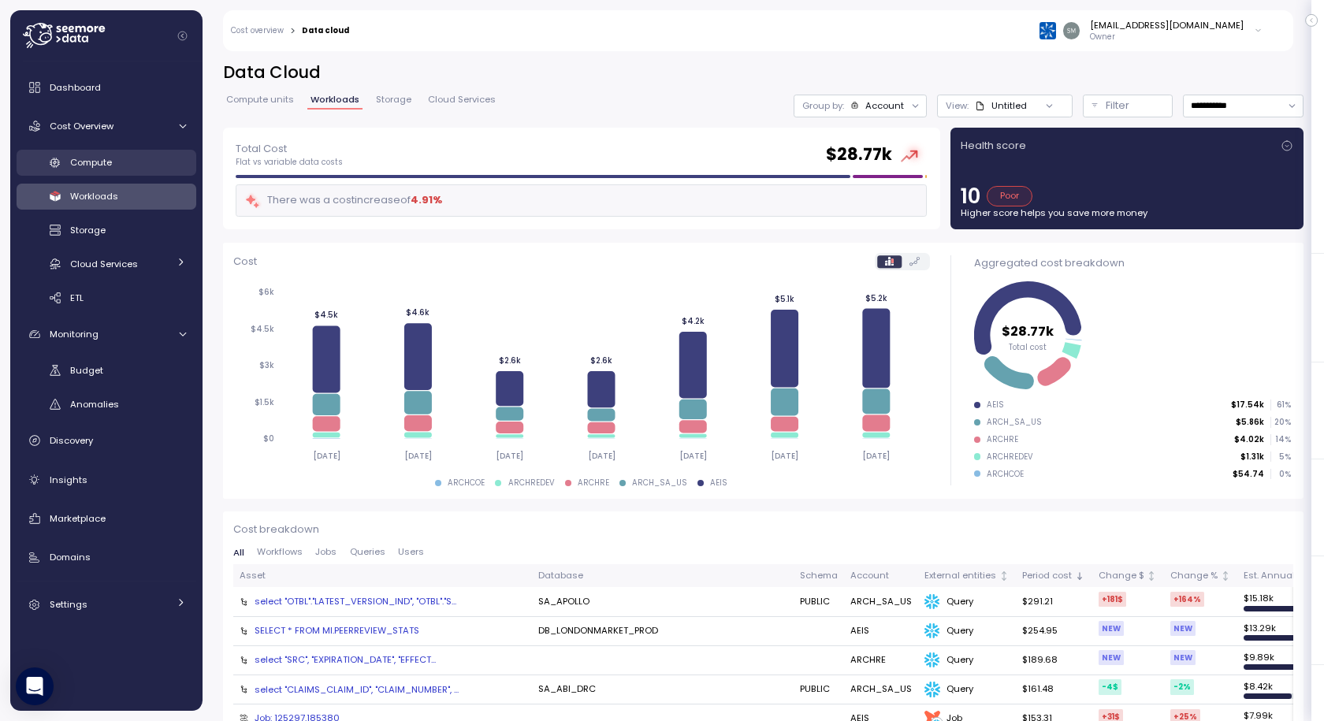
click at [87, 162] on span "Compute" at bounding box center [91, 162] width 42 height 13
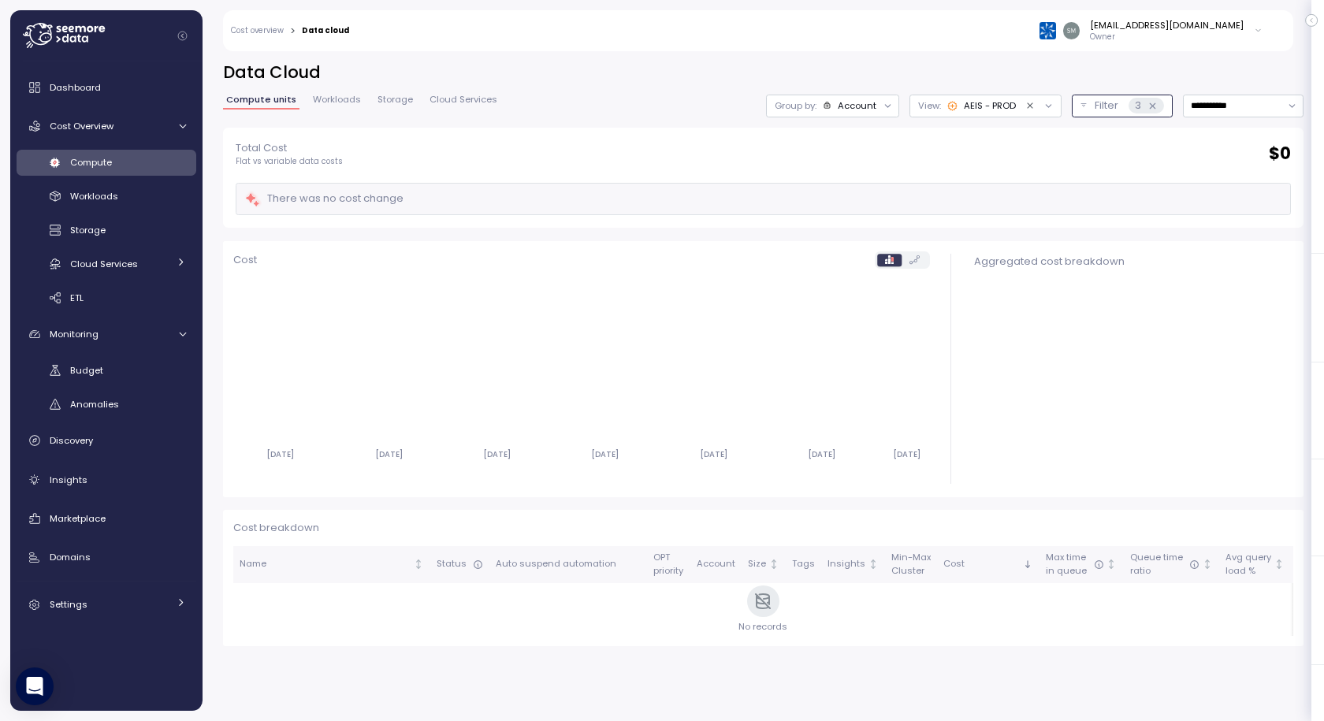
click at [1148, 109] on icon at bounding box center [1153, 106] width 10 height 10
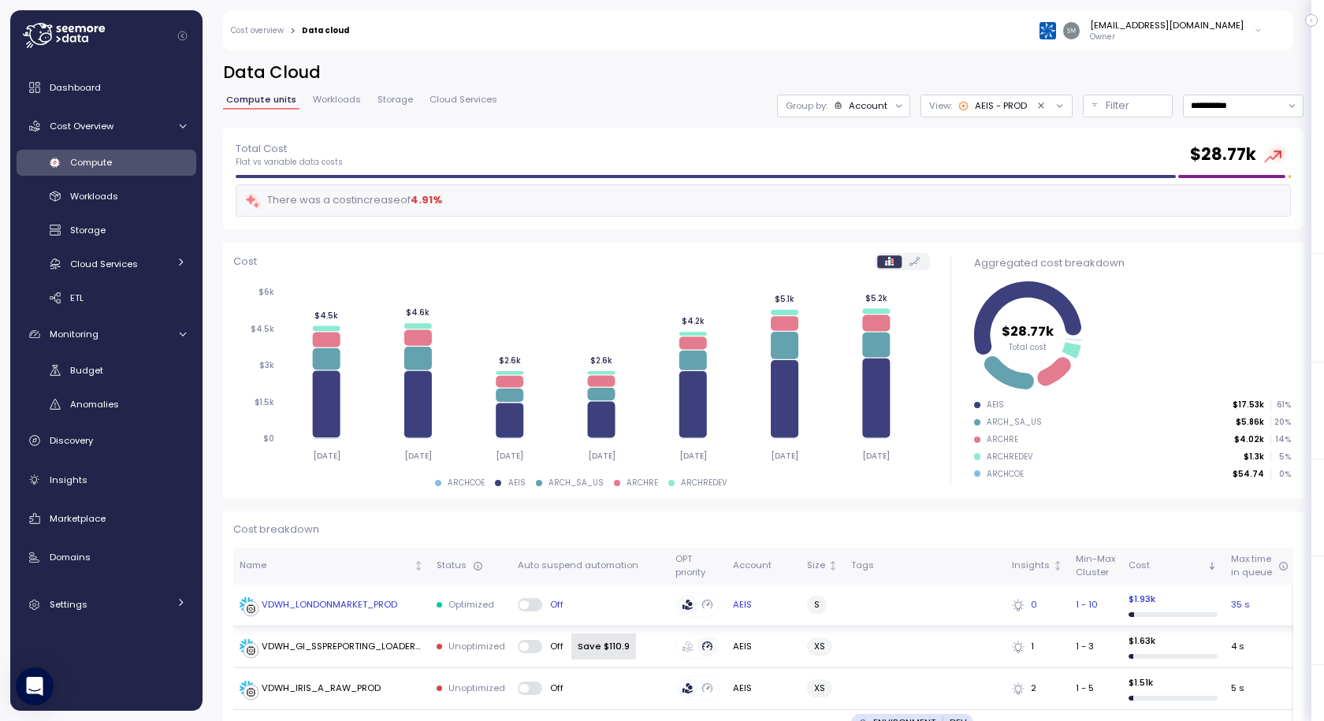
click at [318, 608] on div "VDWH_LONDONMARKET_PROD" at bounding box center [330, 605] width 136 height 14
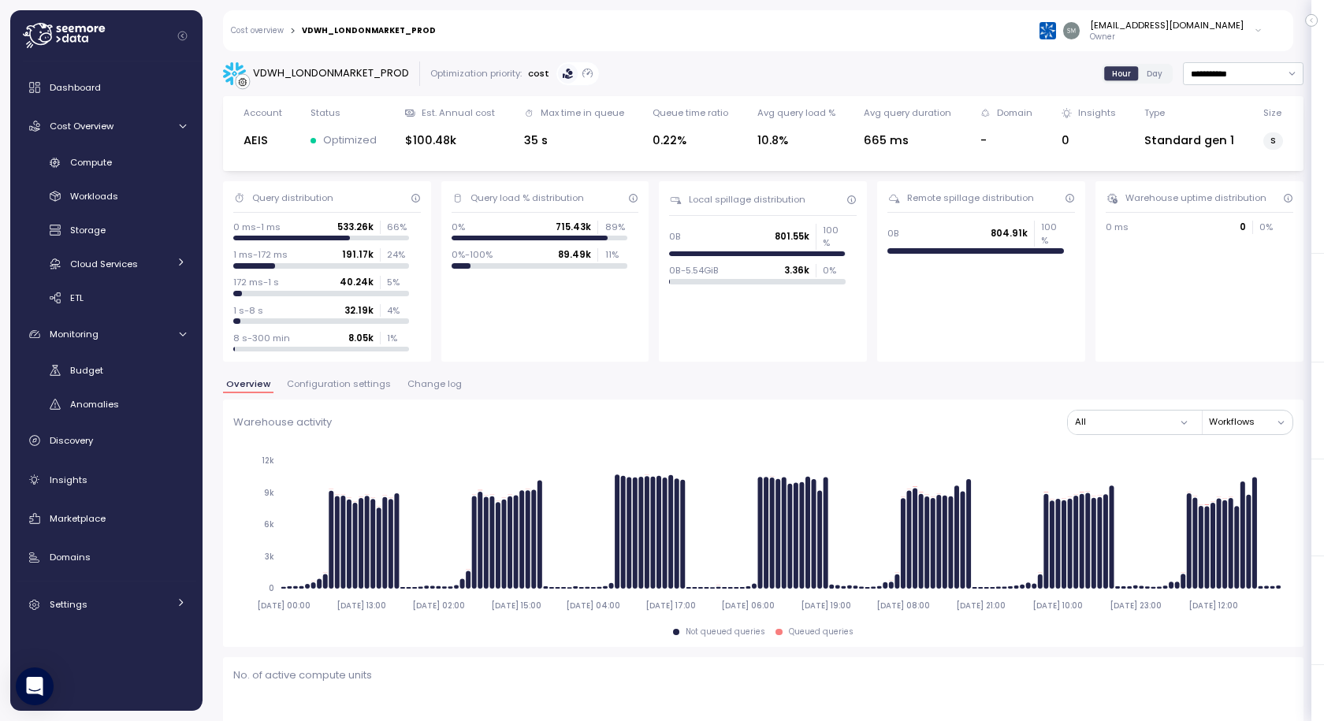
click at [427, 385] on span "Change log" at bounding box center [434, 384] width 54 height 9
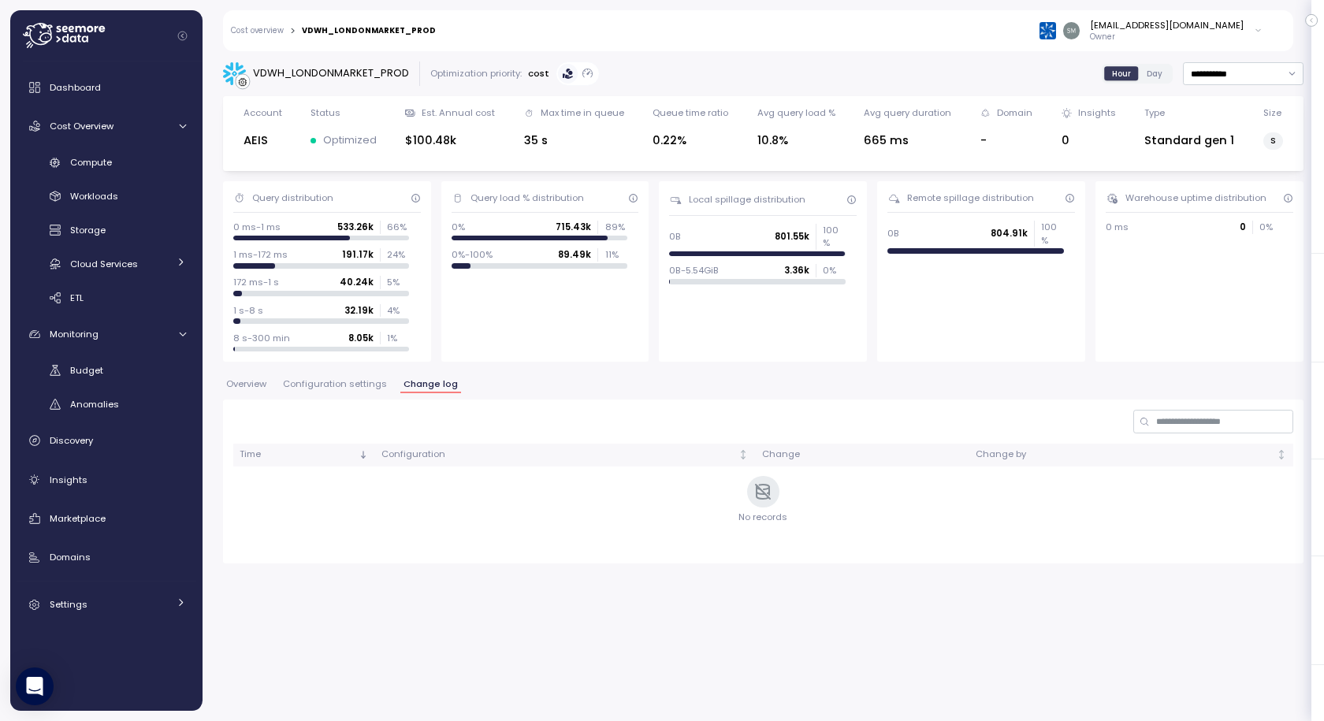
click at [331, 383] on span "Configuration settings" at bounding box center [335, 384] width 104 height 9
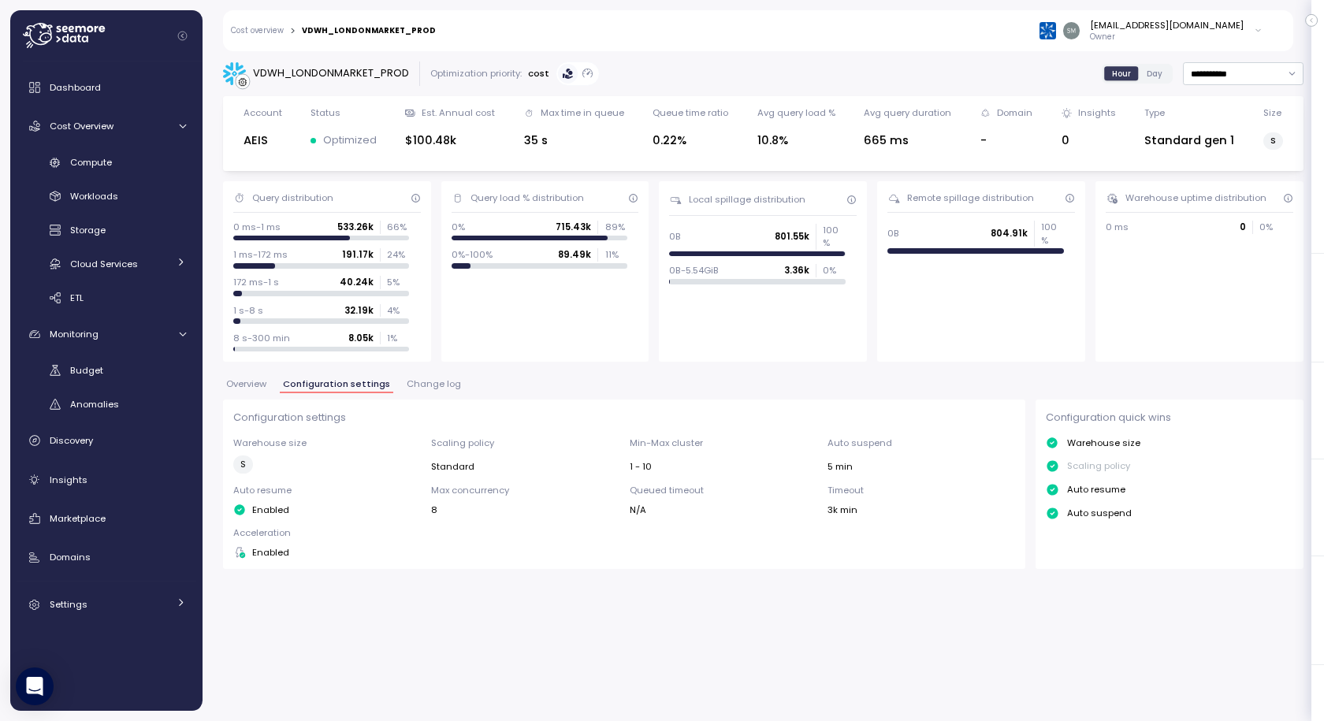
click at [251, 386] on span "Overview" at bounding box center [246, 384] width 40 height 9
click at [253, 381] on span "Overview" at bounding box center [246, 384] width 40 height 9
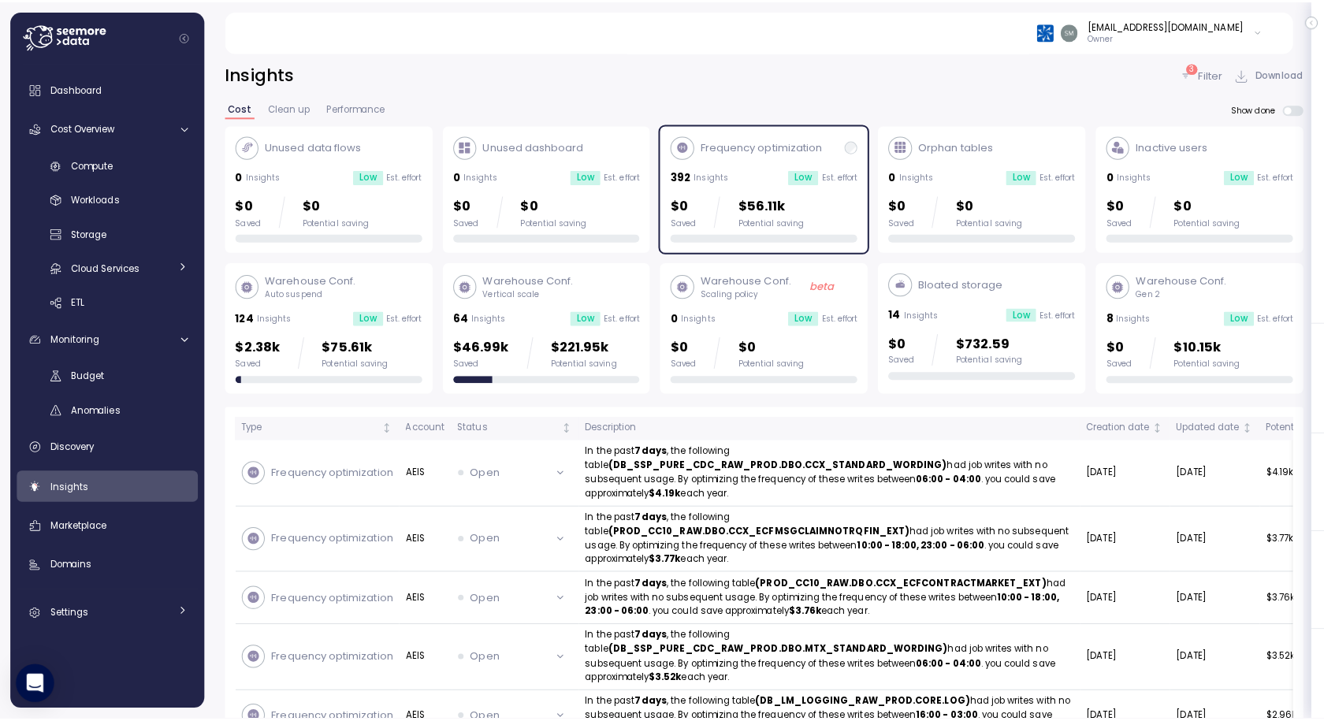
scroll to position [65, 0]
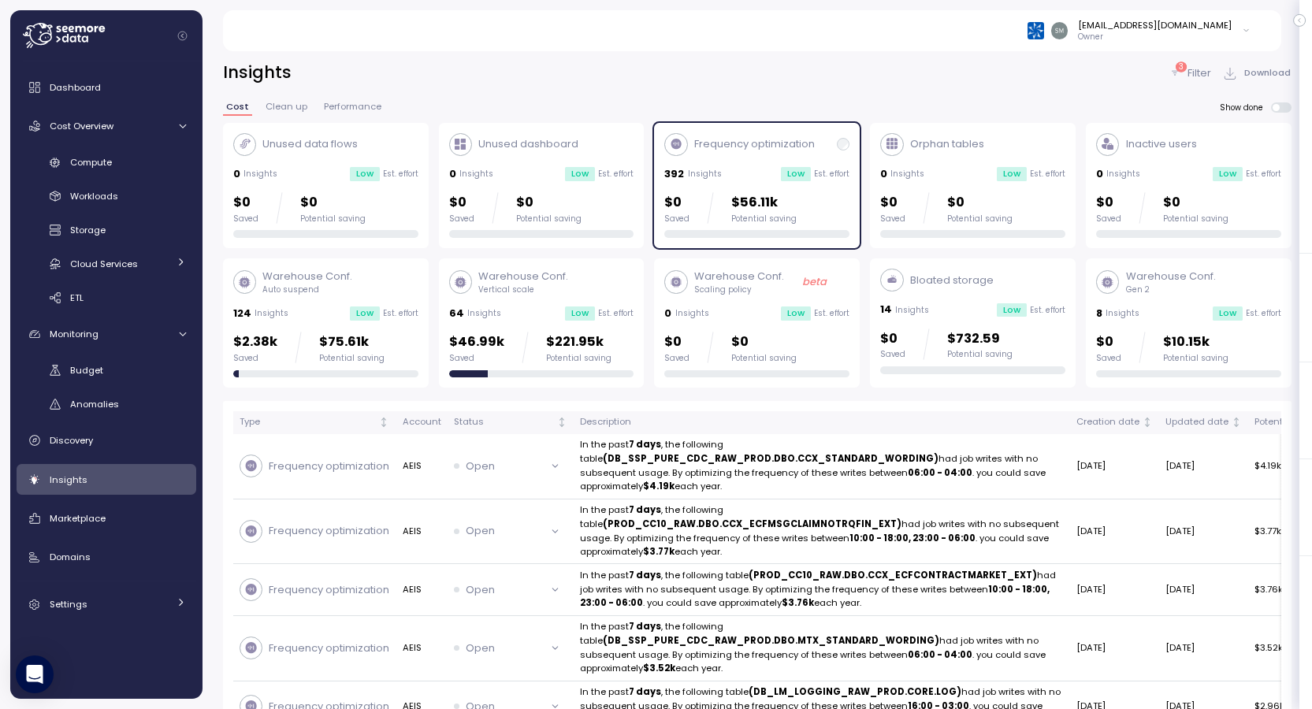
click at [355, 106] on span "Performance" at bounding box center [353, 106] width 58 height 9
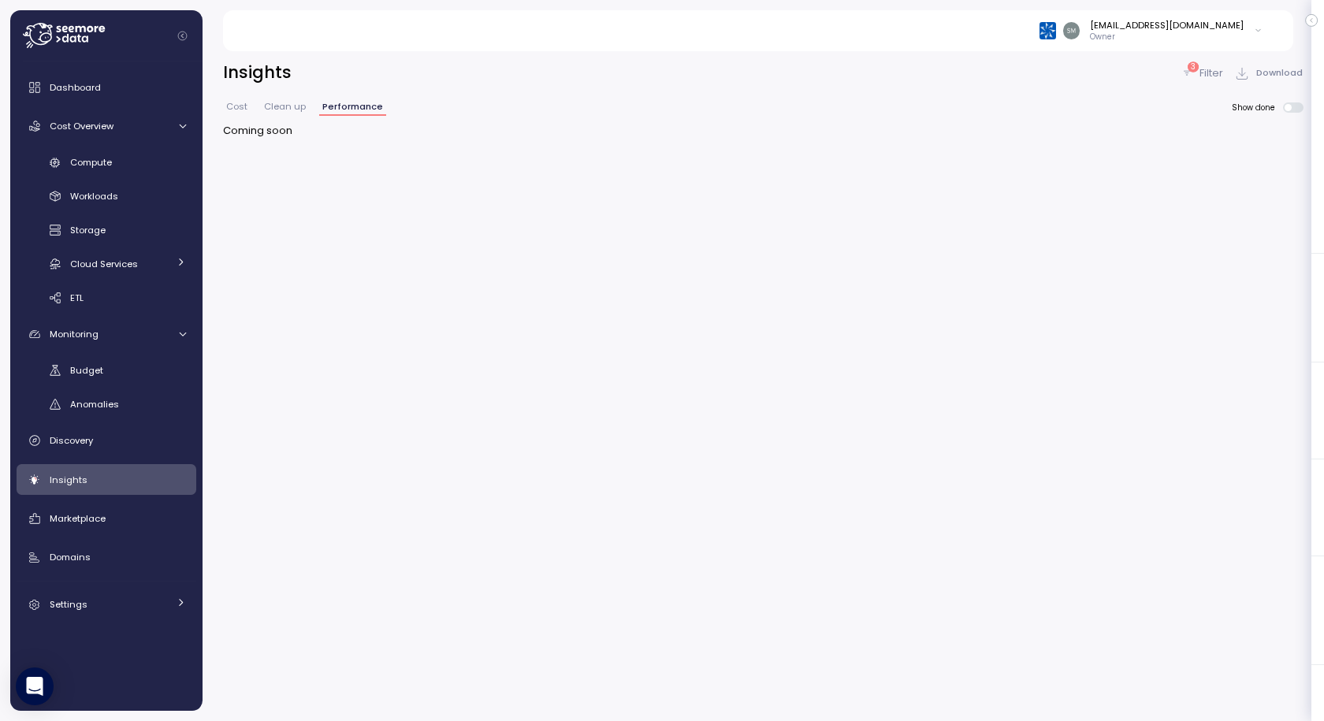
click at [293, 106] on span "Clean up" at bounding box center [285, 106] width 42 height 9
click at [284, 109] on span "Clean up" at bounding box center [285, 106] width 42 height 9
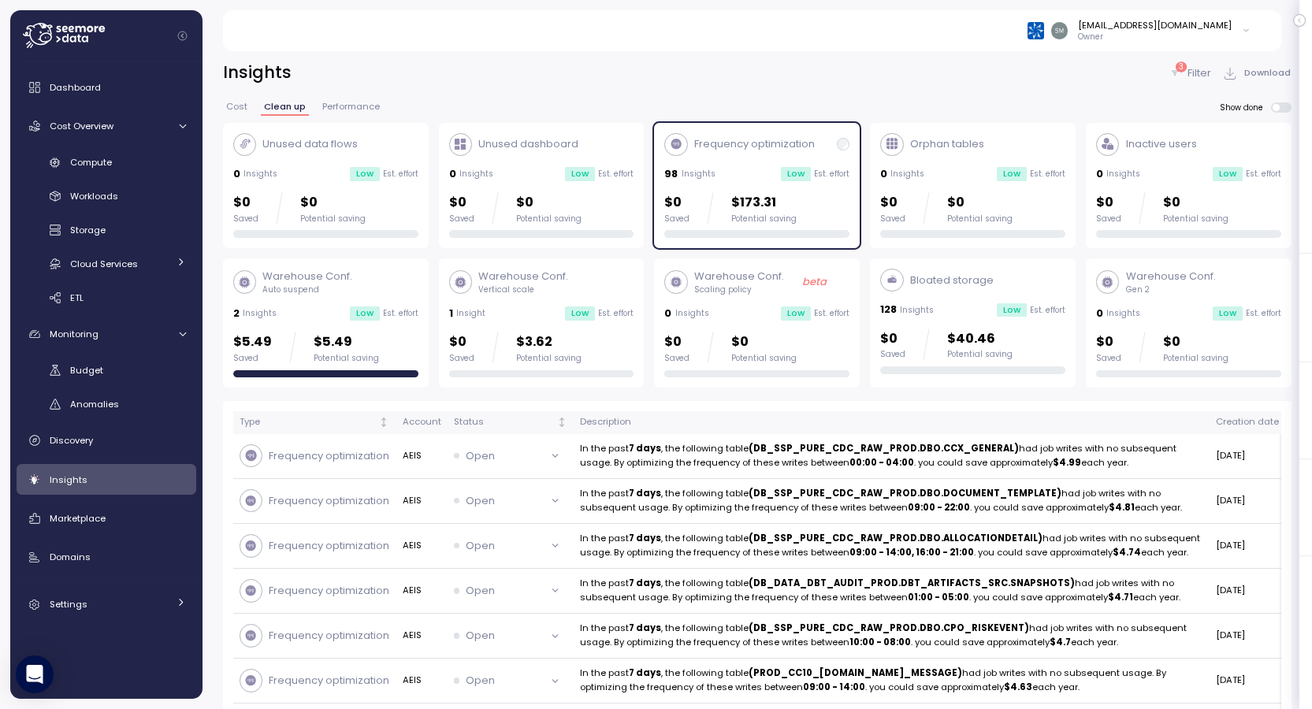
click at [238, 111] on span "Cost" at bounding box center [236, 106] width 21 height 9
click at [236, 108] on span "Cost" at bounding box center [236, 106] width 21 height 9
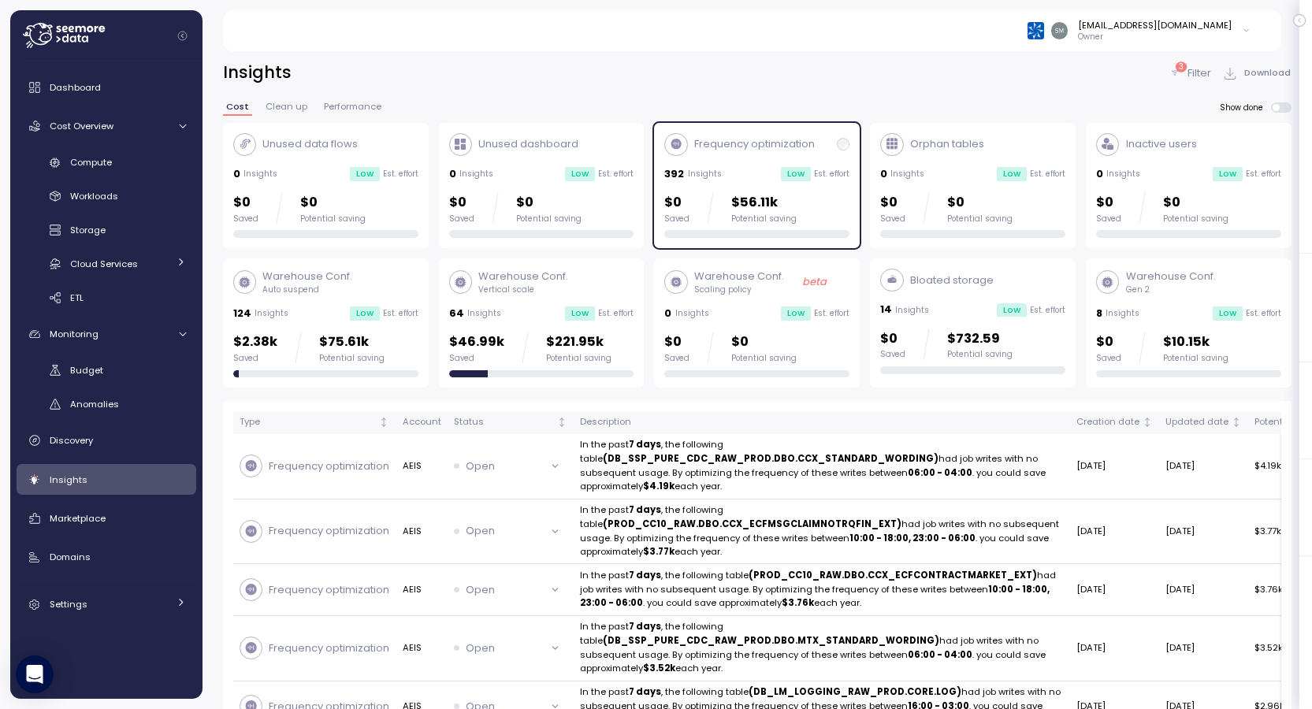
click at [308, 144] on p "Unused data flows" at bounding box center [309, 144] width 95 height 16
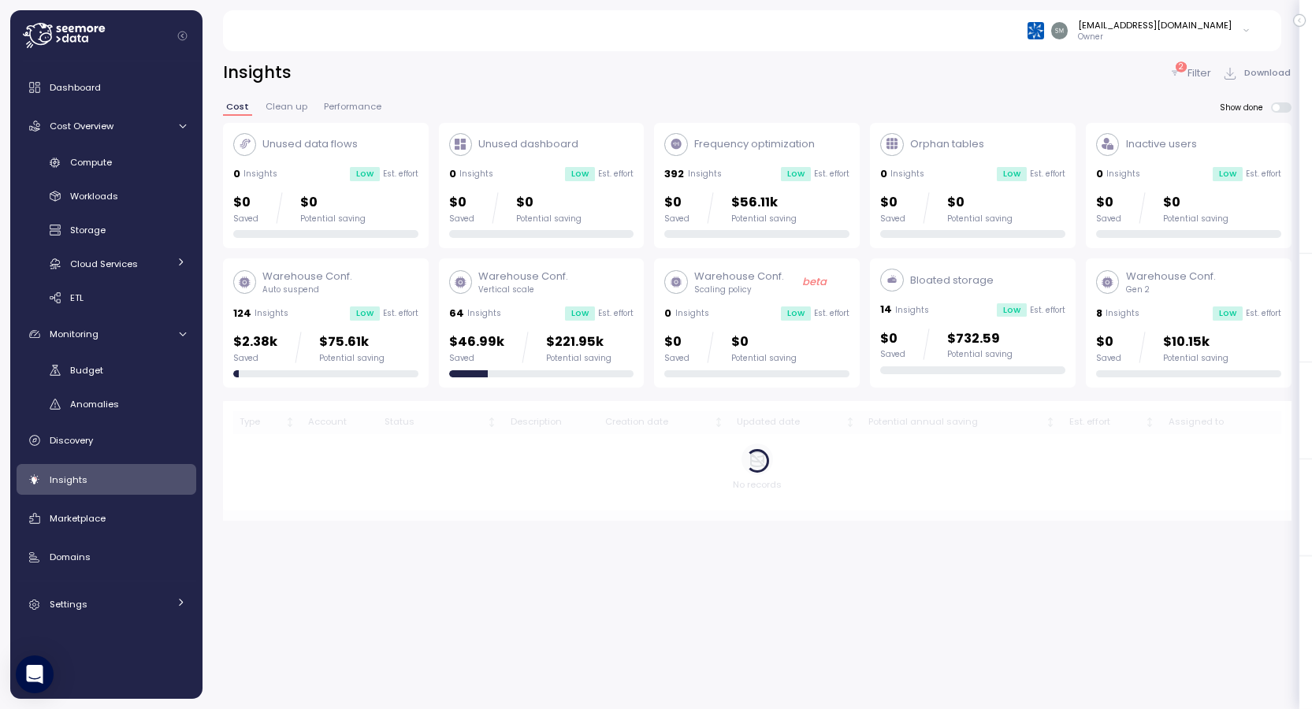
click at [538, 154] on div "Unused dashboard" at bounding box center [513, 144] width 129 height 23
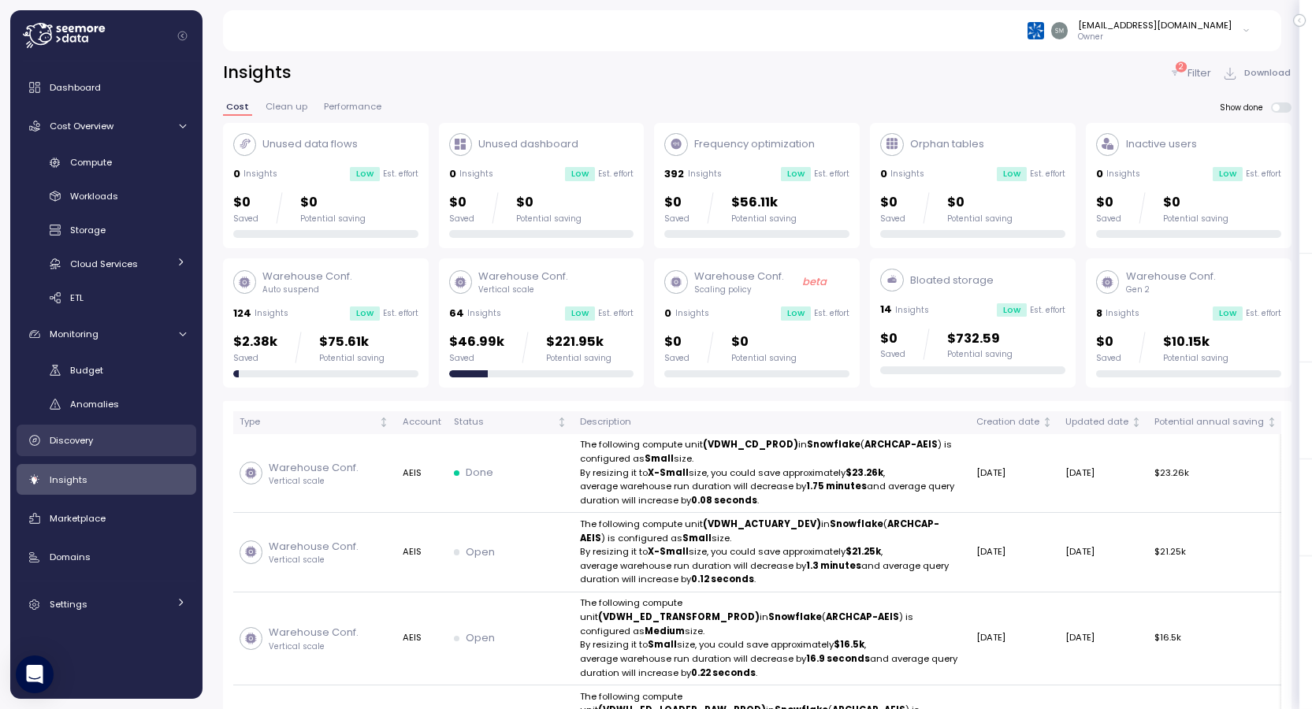
click at [74, 442] on span "Discovery" at bounding box center [71, 440] width 43 height 13
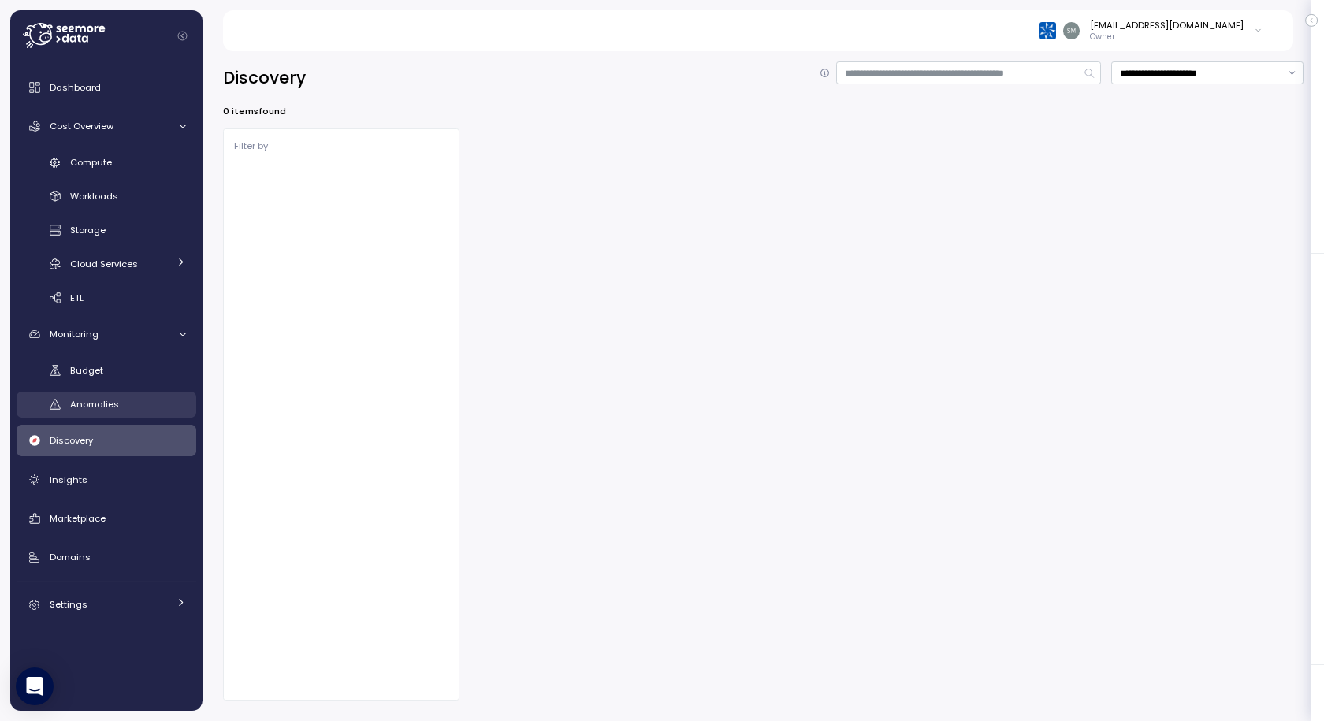
click at [103, 402] on span "Anomalies" at bounding box center [94, 404] width 49 height 13
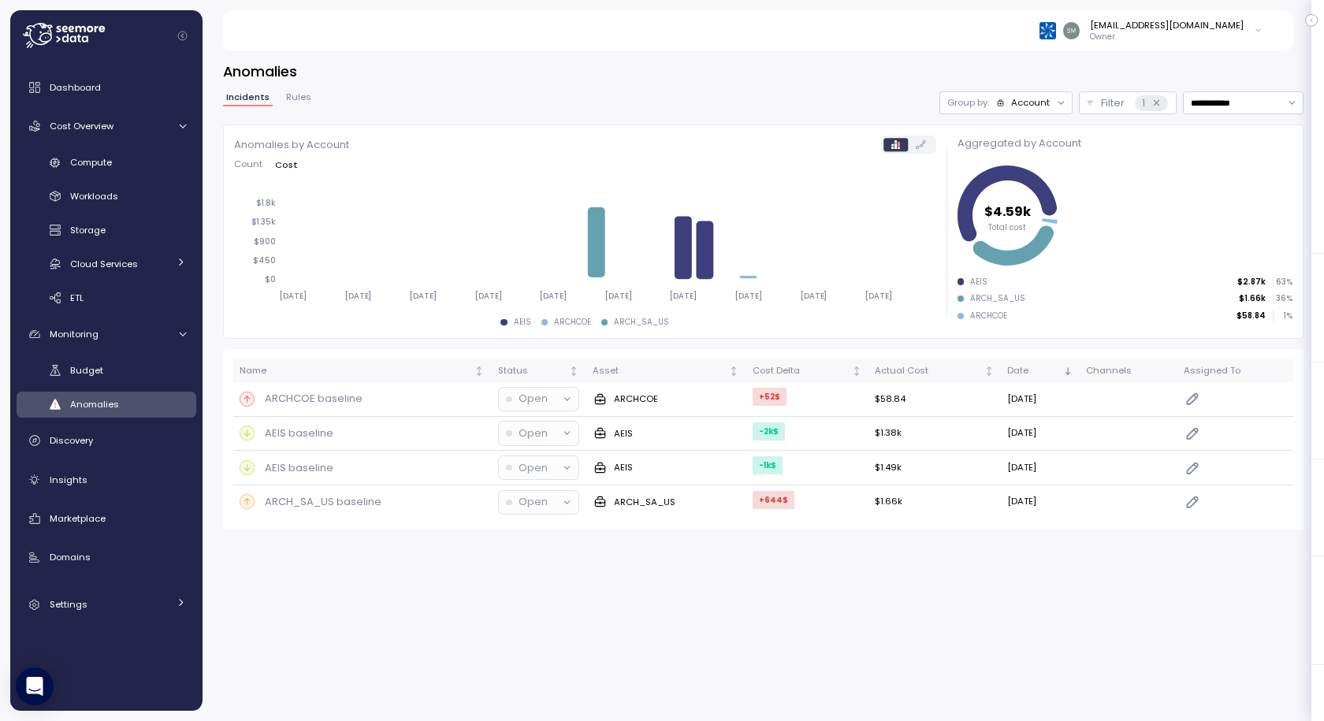
click at [99, 405] on span "Anomalies" at bounding box center [94, 404] width 49 height 13
click at [85, 192] on span "Workloads" at bounding box center [94, 196] width 48 height 13
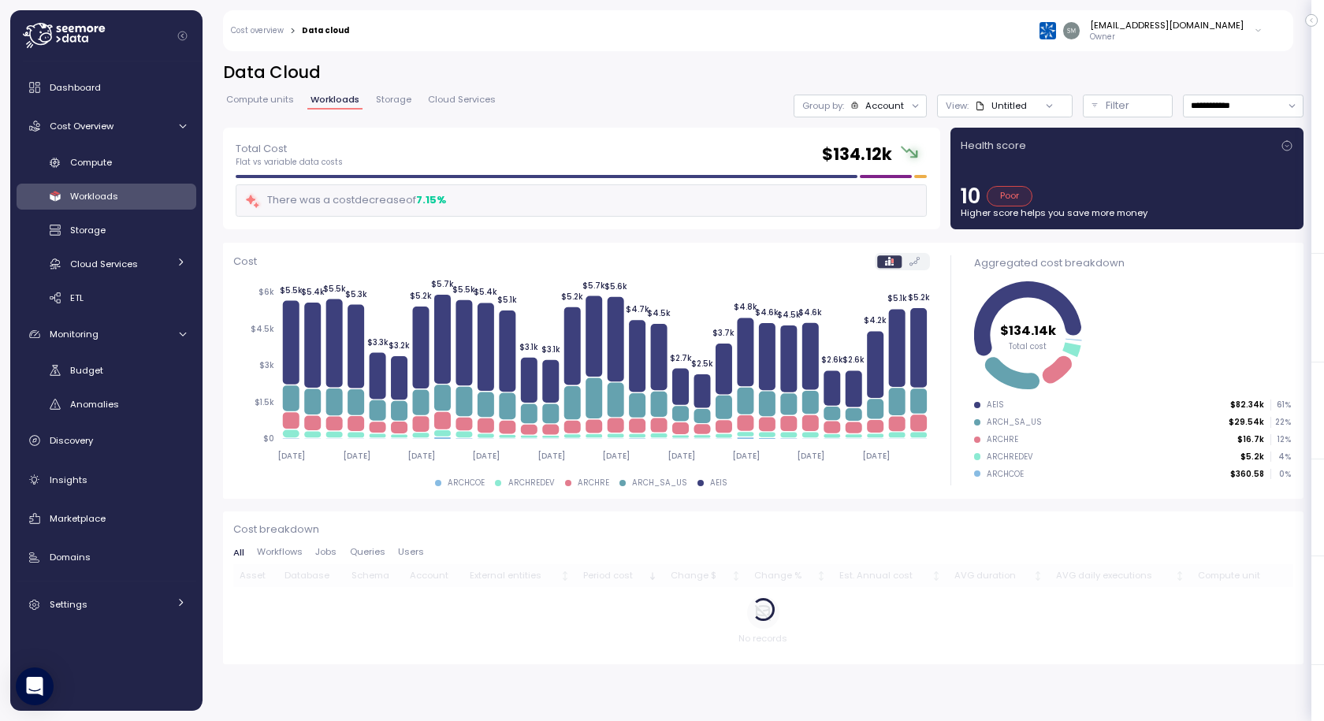
click at [251, 102] on span "Compute units" at bounding box center [260, 99] width 68 height 9
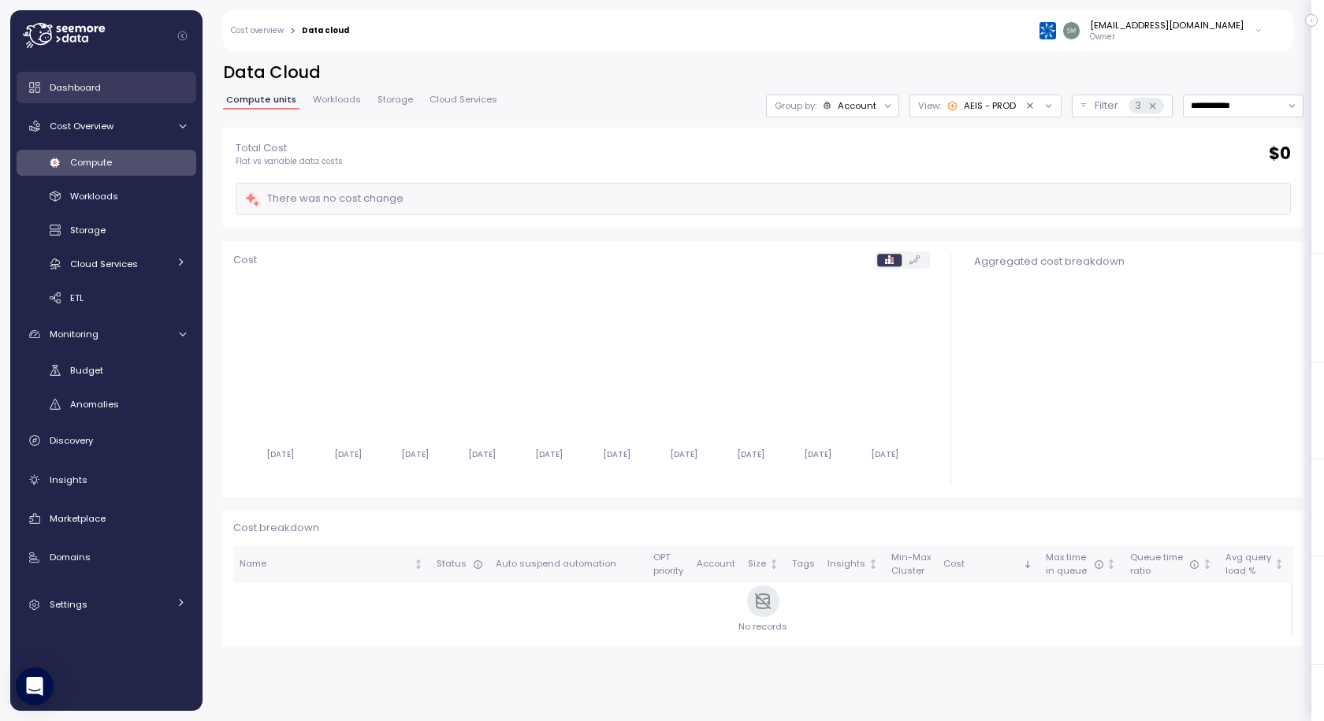
click at [84, 85] on span "Dashboard" at bounding box center [75, 87] width 51 height 13
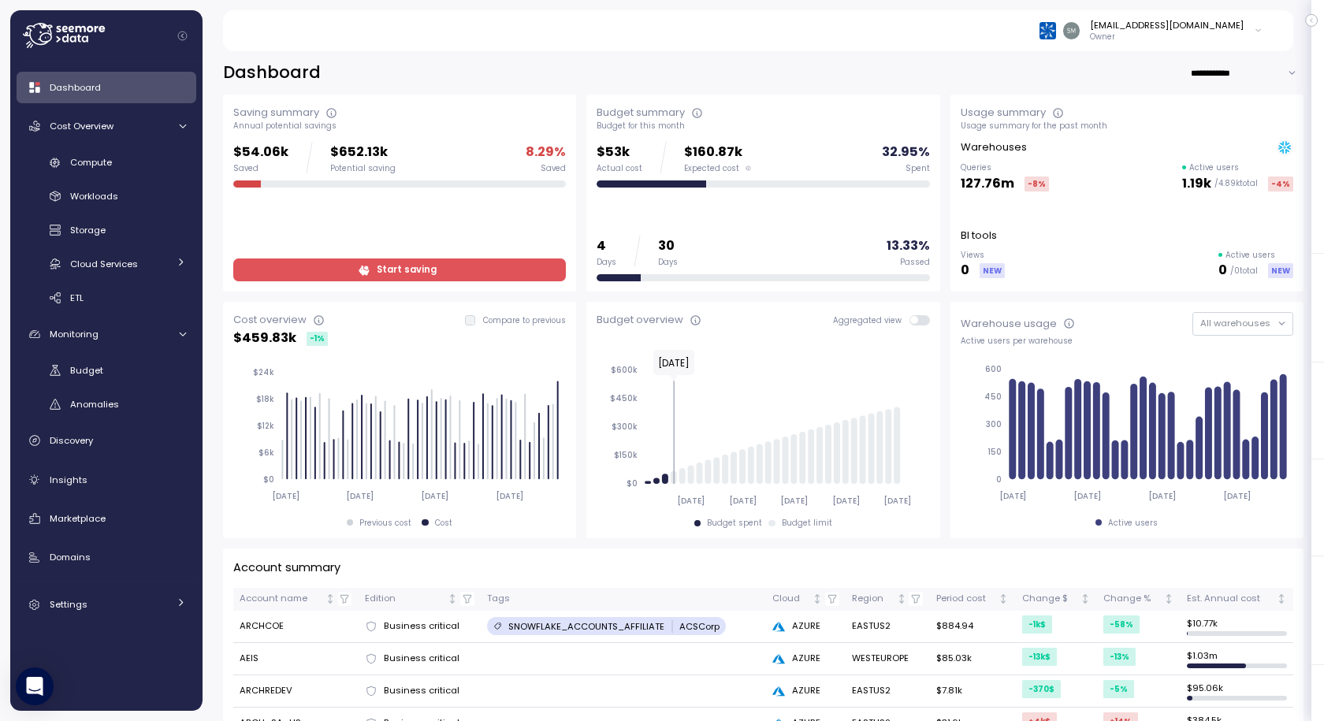
click at [346, 64] on div "**********" at bounding box center [763, 72] width 1081 height 23
click at [364, 82] on div "**********" at bounding box center [763, 72] width 1081 height 23
click at [99, 230] on span "Storage" at bounding box center [87, 230] width 35 height 13
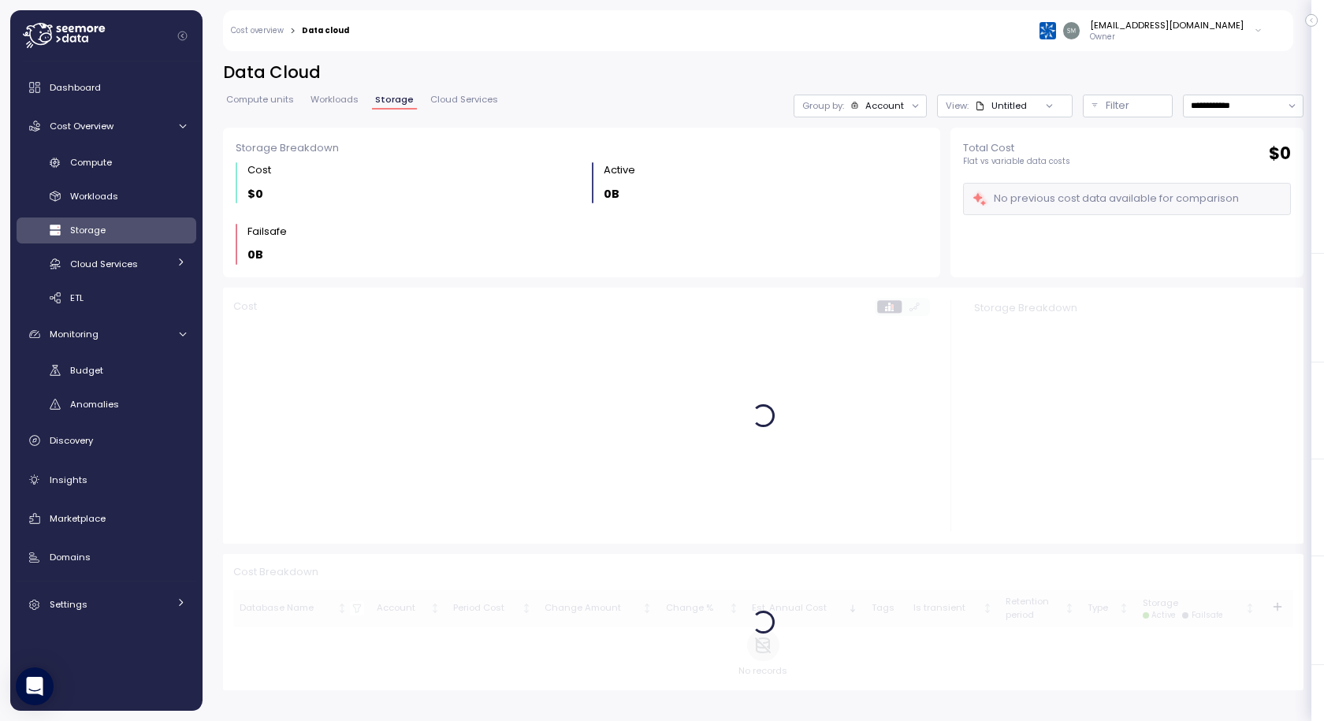
click at [448, 106] on link "Cloud Services" at bounding box center [464, 101] width 74 height 13
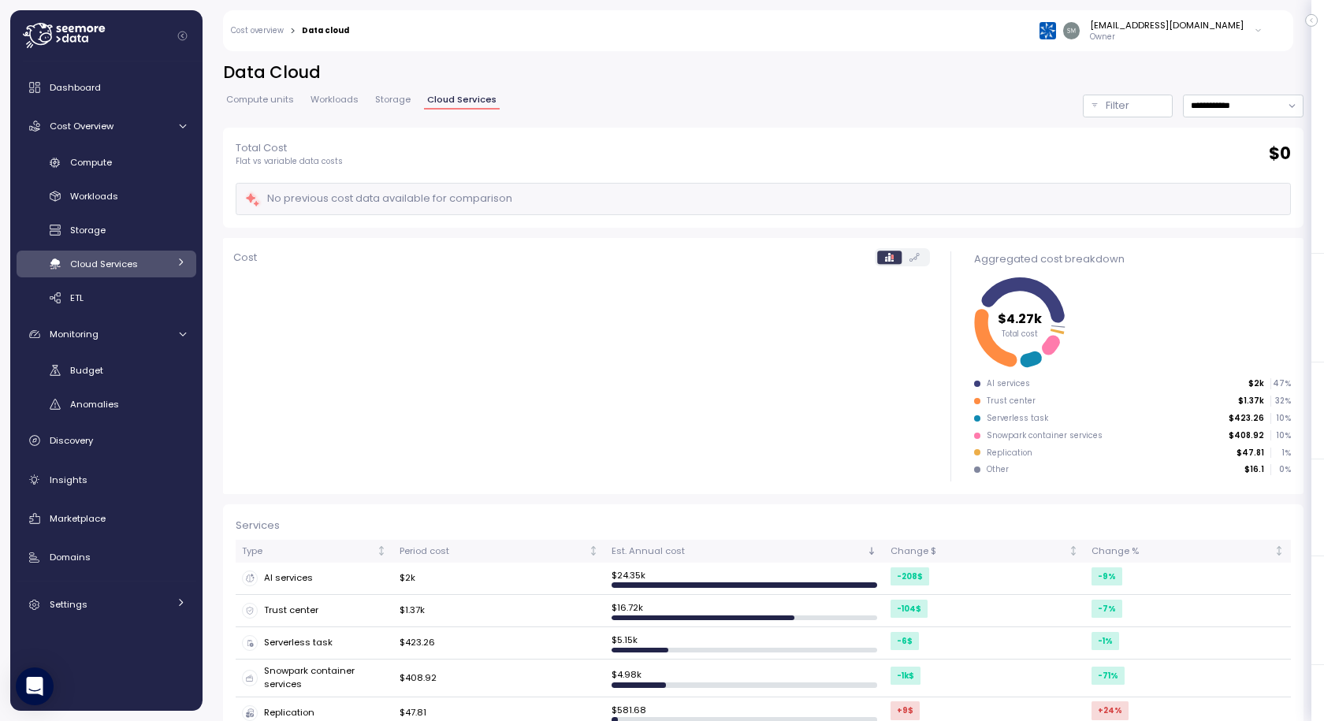
click at [404, 95] on span "Storage" at bounding box center [392, 99] width 35 height 9
